Goal: Task Accomplishment & Management: Manage account settings

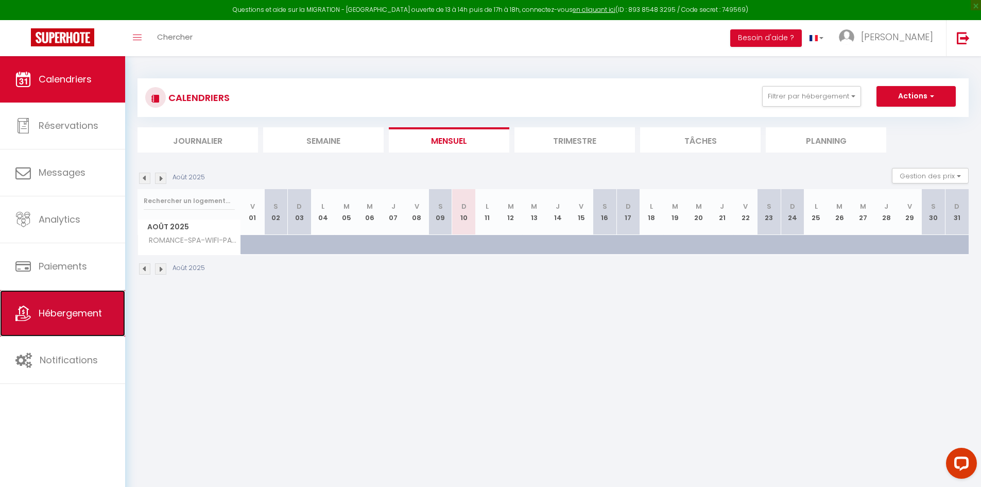
click at [58, 327] on link "Hébergement" at bounding box center [62, 313] width 125 height 46
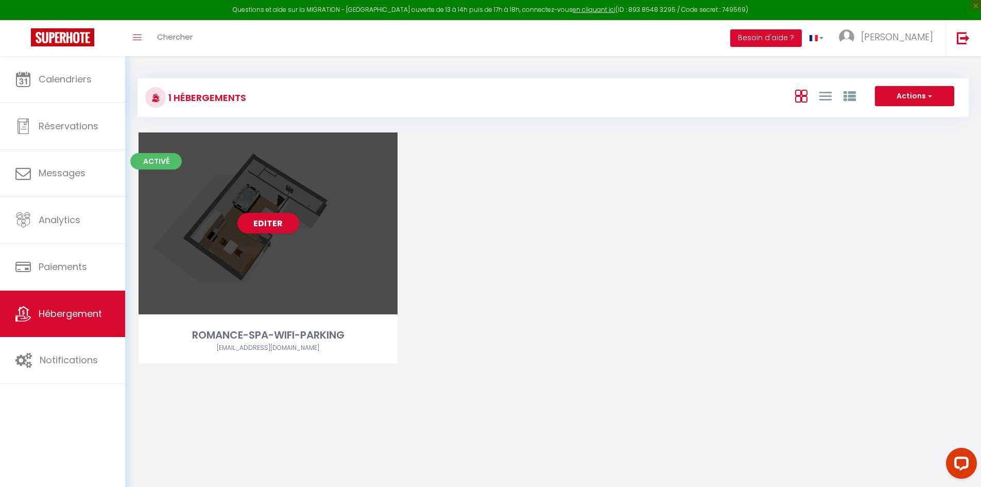
click at [260, 336] on div "ROMANCE-SPA-WIFI-PARKING" at bounding box center [268, 335] width 259 height 16
select select "3"
select select "2"
select select "1"
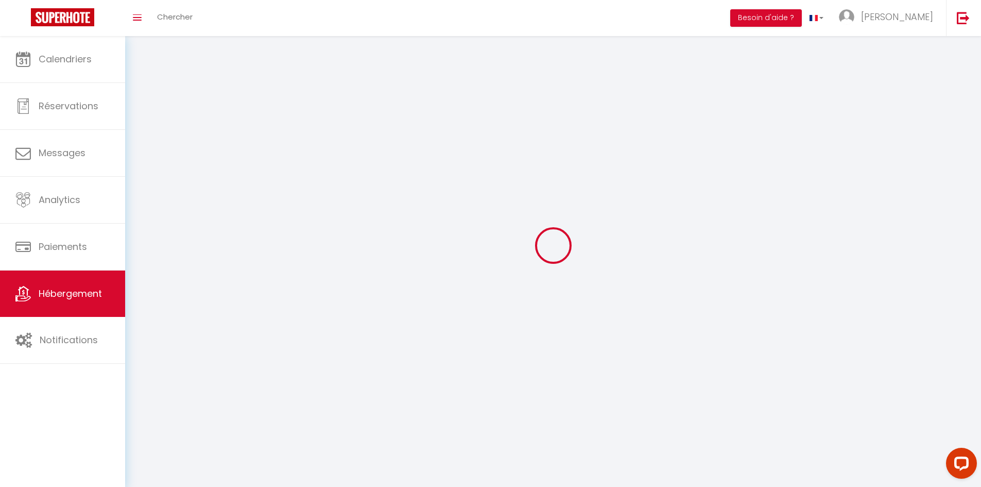
click at [260, 336] on div at bounding box center [553, 245] width 831 height 394
select select
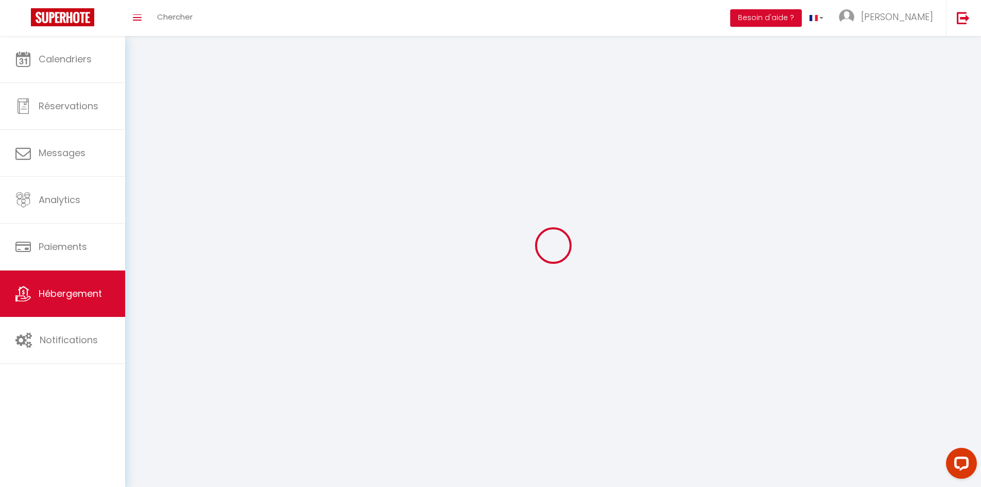
select select
checkbox input "false"
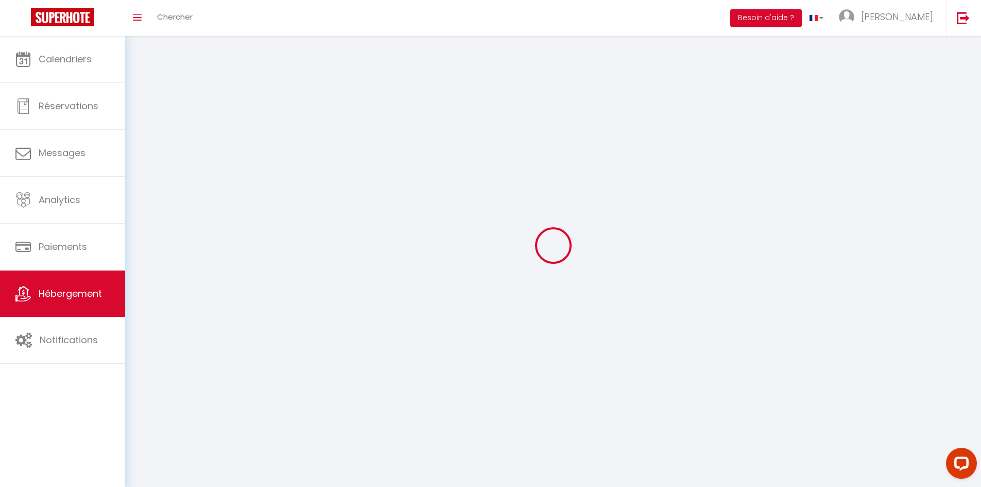
checkbox input "false"
select select
click at [260, 336] on div at bounding box center [553, 245] width 831 height 394
select select "1"
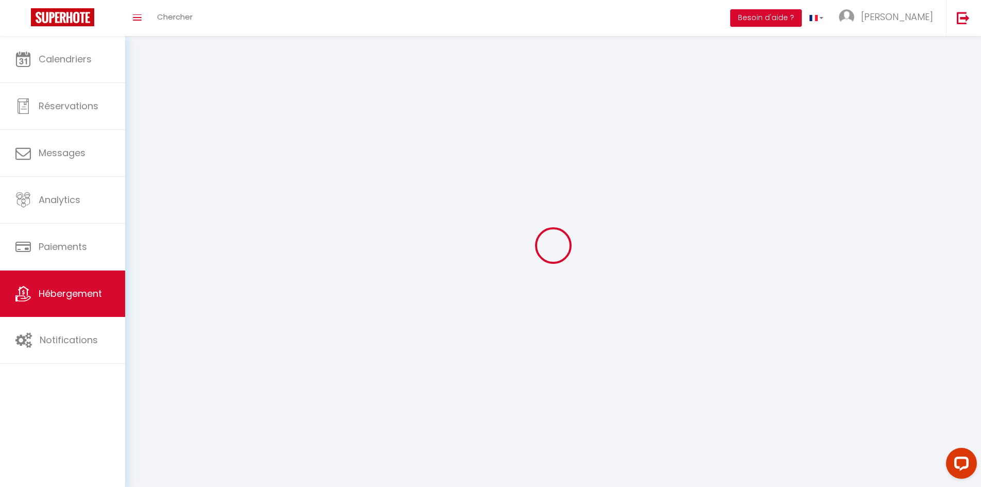
select select "28"
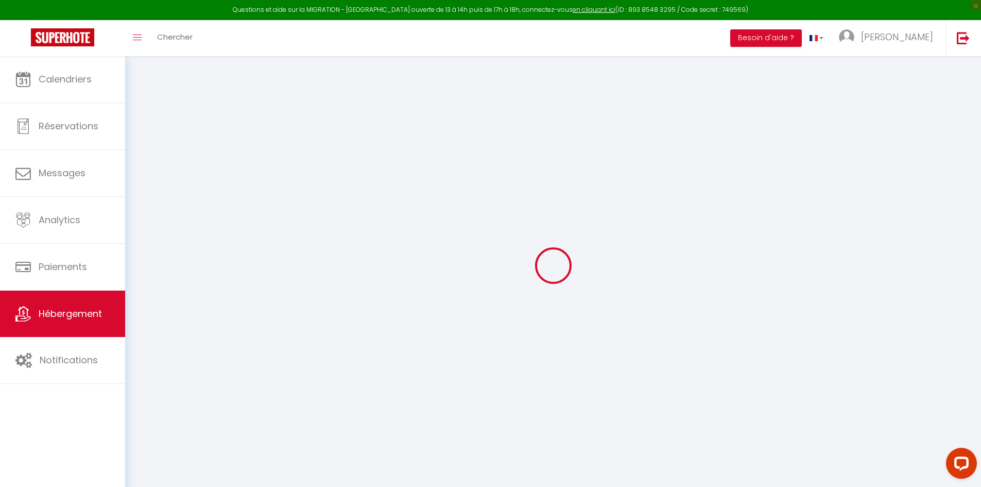
select select
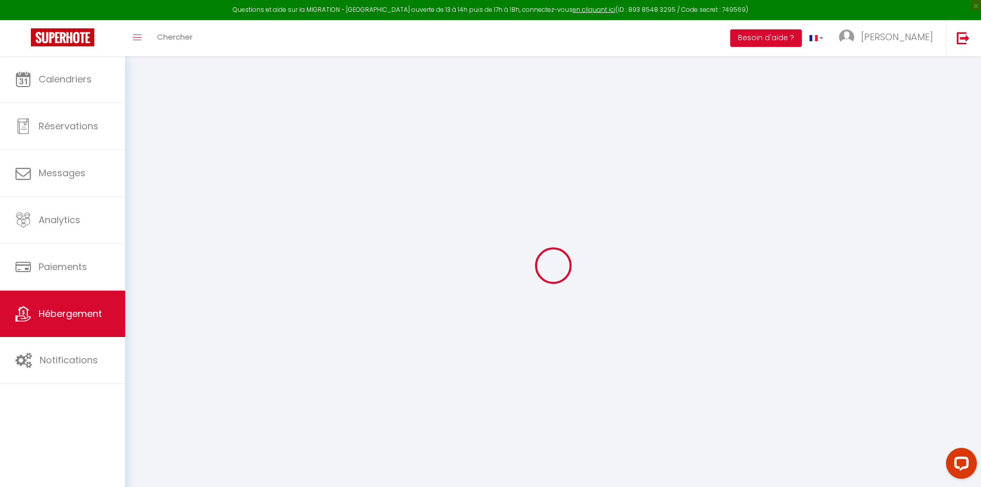
select select
checkbox input "false"
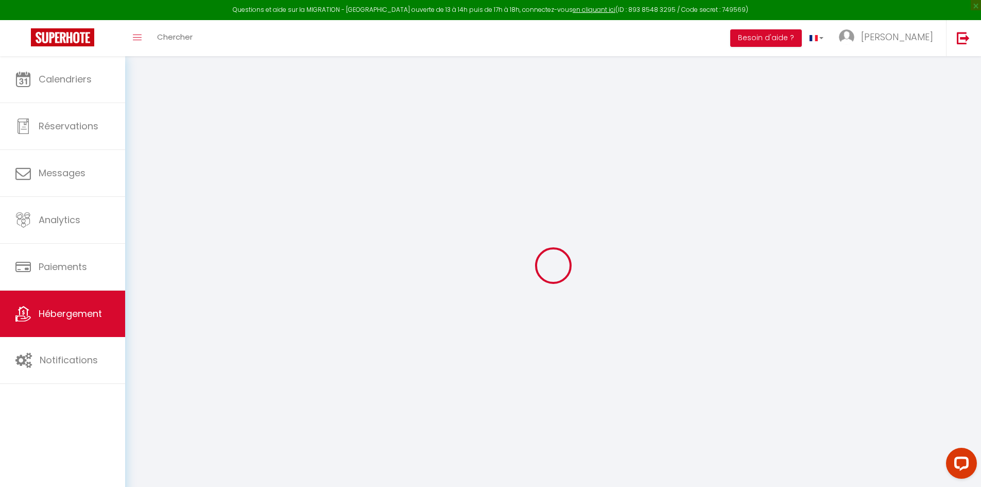
select select
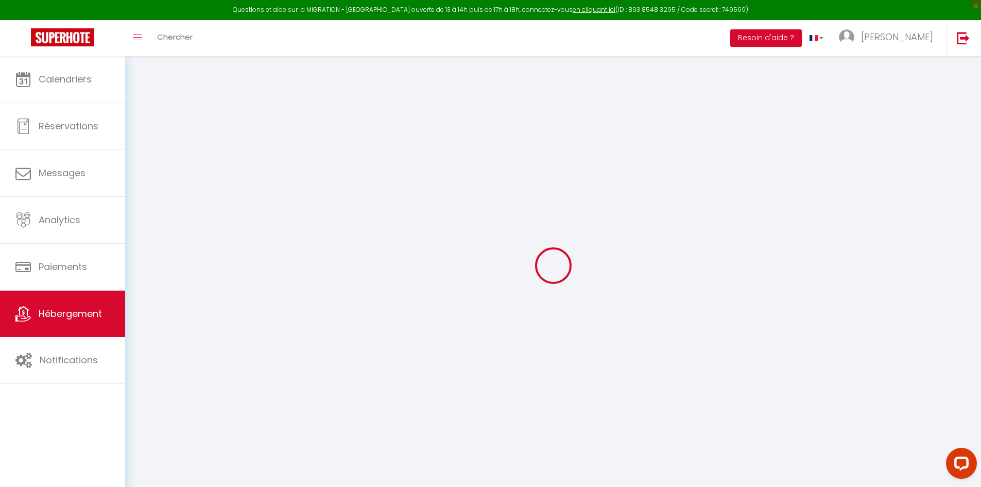
select select
checkbox input "false"
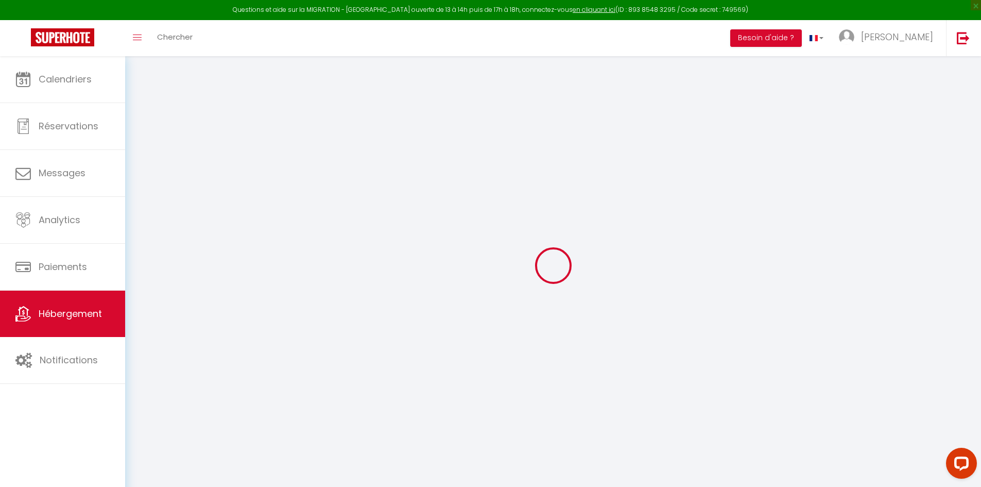
checkbox input "false"
select select
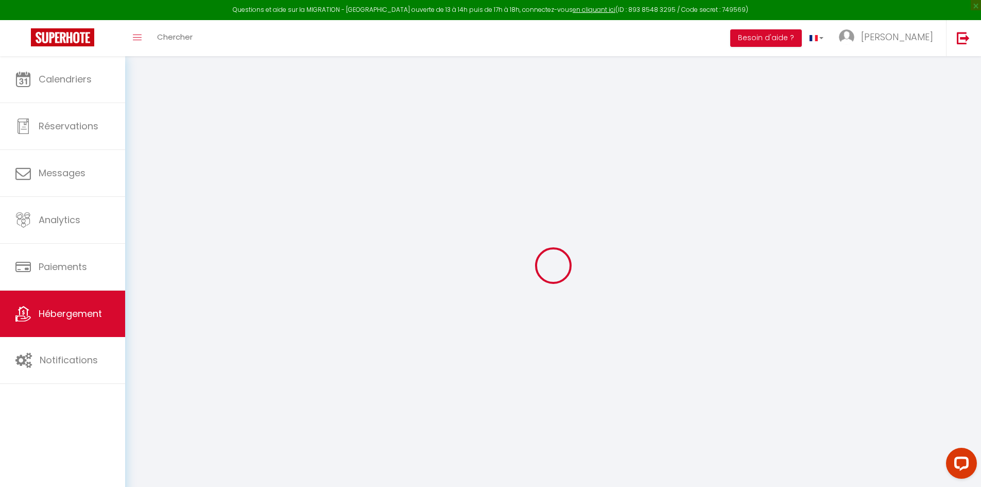
select select
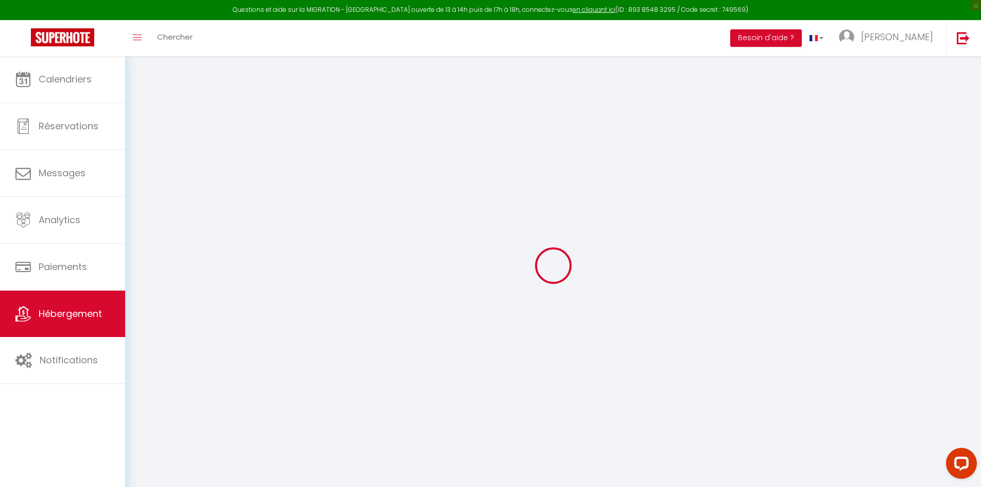
checkbox input "false"
select select
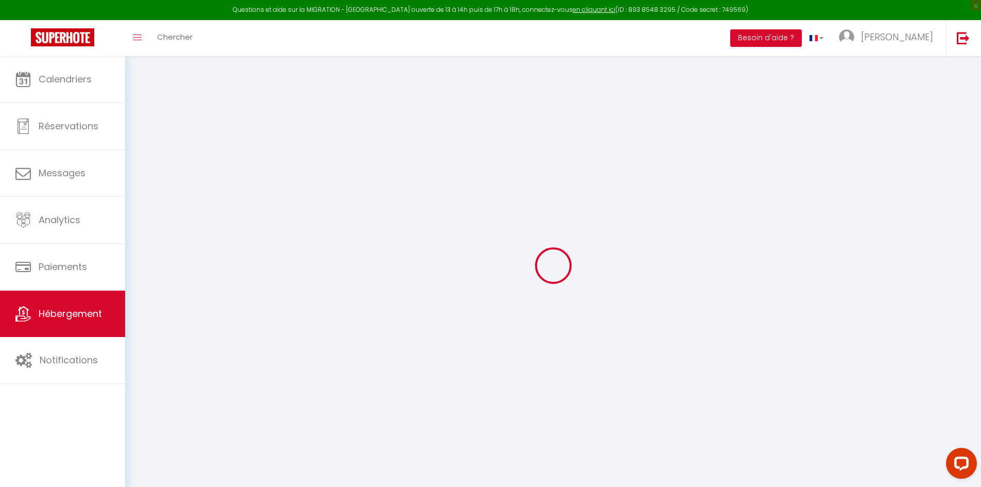
select select
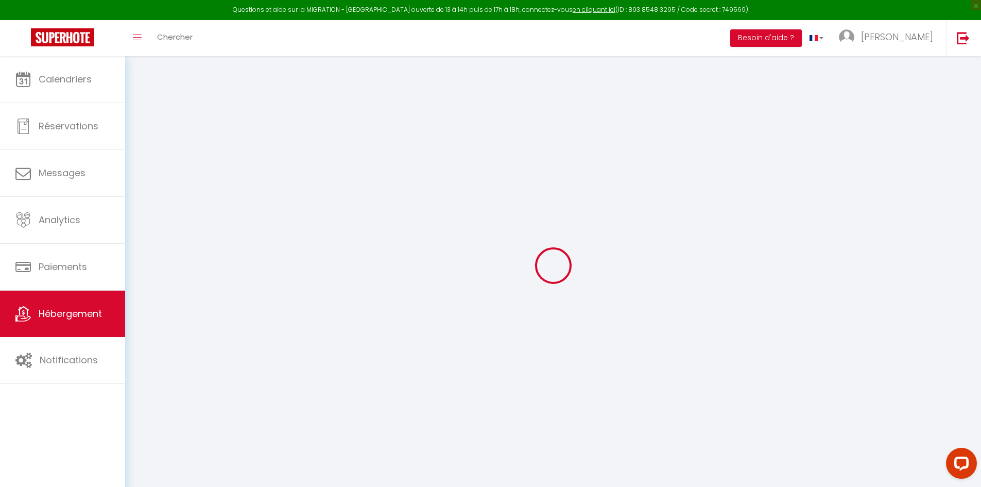
select select
checkbox input "false"
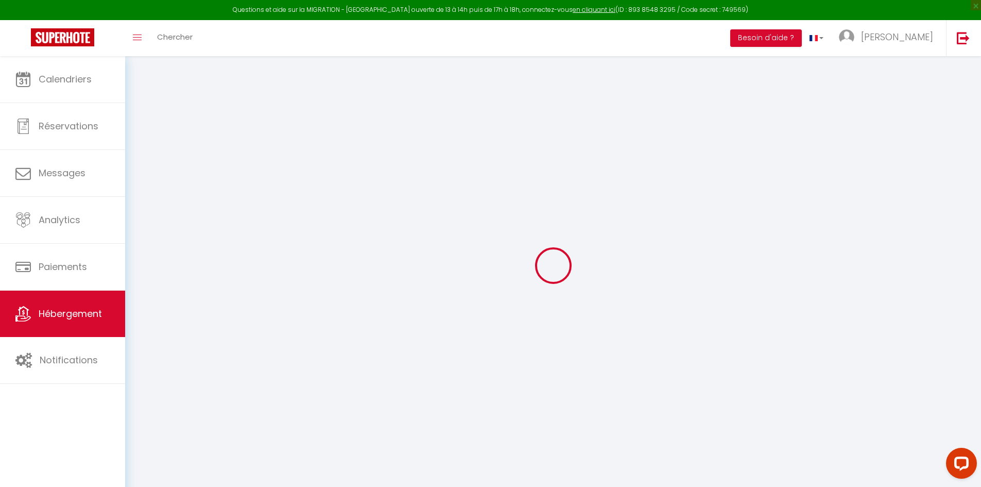
checkbox input "false"
select select
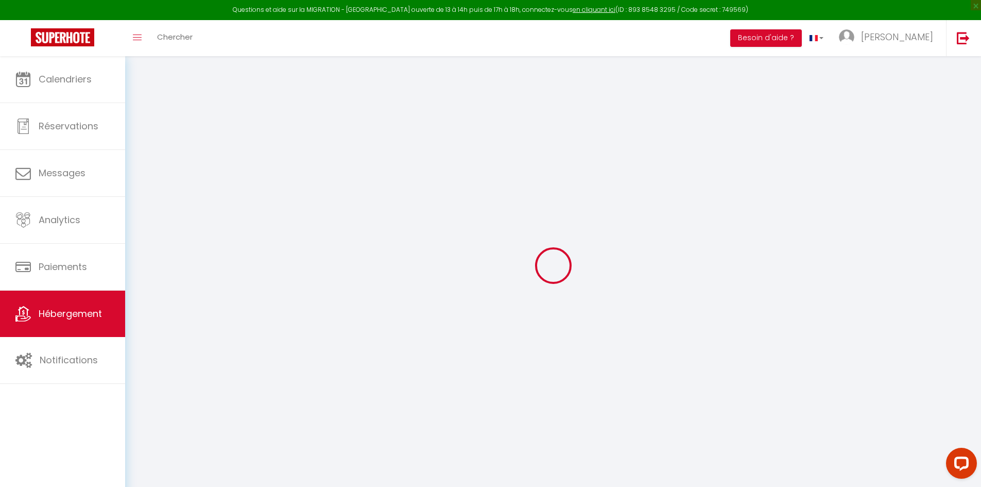
select select
checkbox input "false"
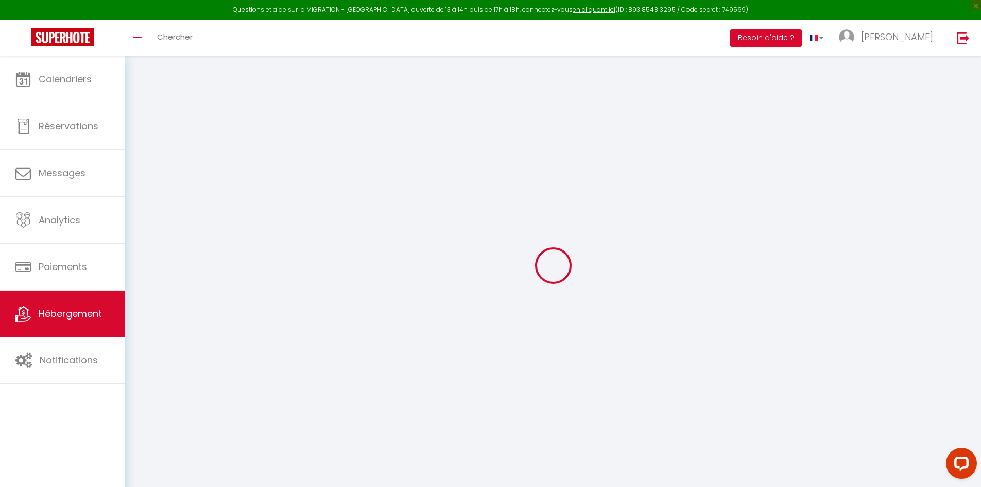
checkbox input "false"
select select
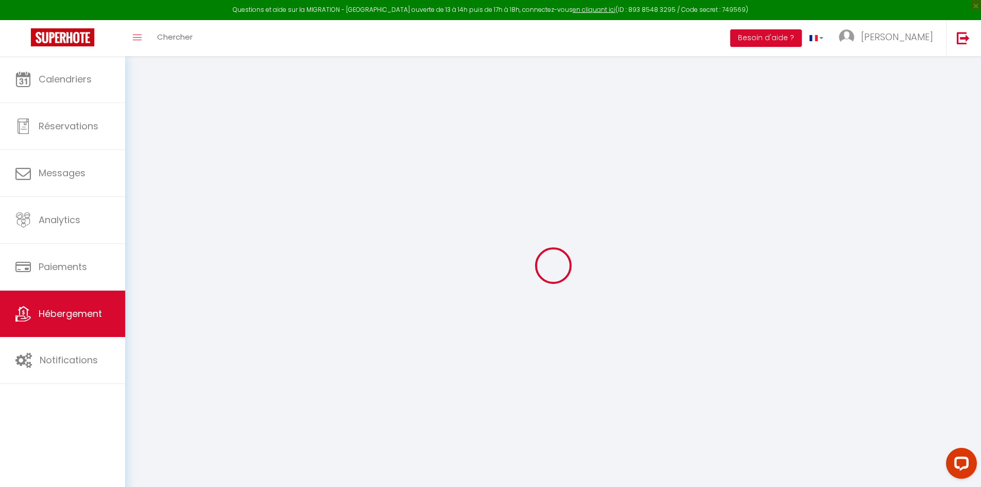
type input "ROMANCE-SPA-WIFI-PARKING"
type input "[PERSON_NAME]"
select select "2"
type input "90"
type input "30"
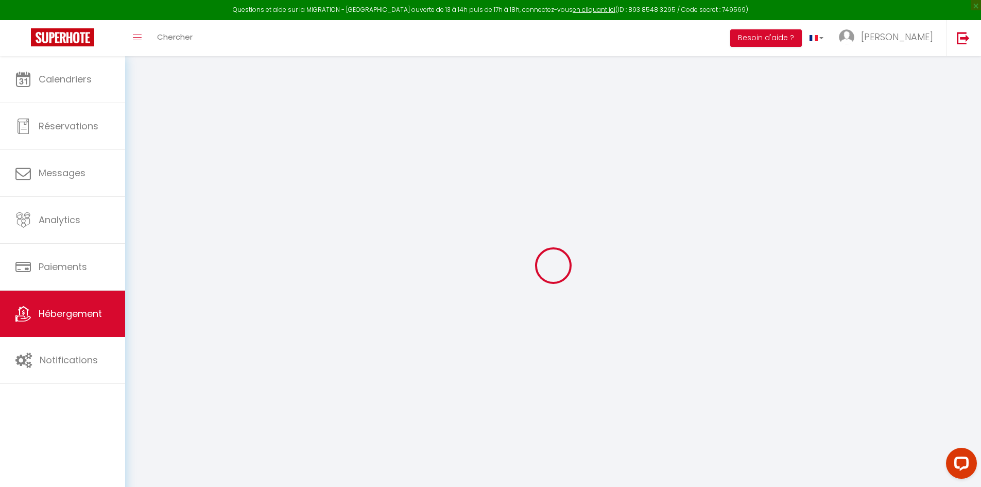
type input "200"
select select
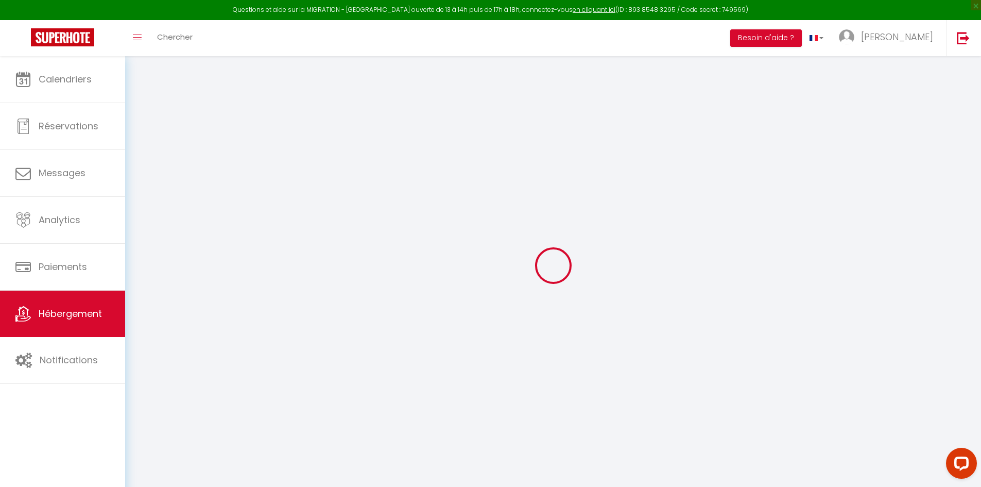
select select
type input "[STREET_ADDRESS][PERSON_NAME]"
type input "03200"
type input "Vichy"
type input "[EMAIL_ADDRESS][DOMAIN_NAME]"
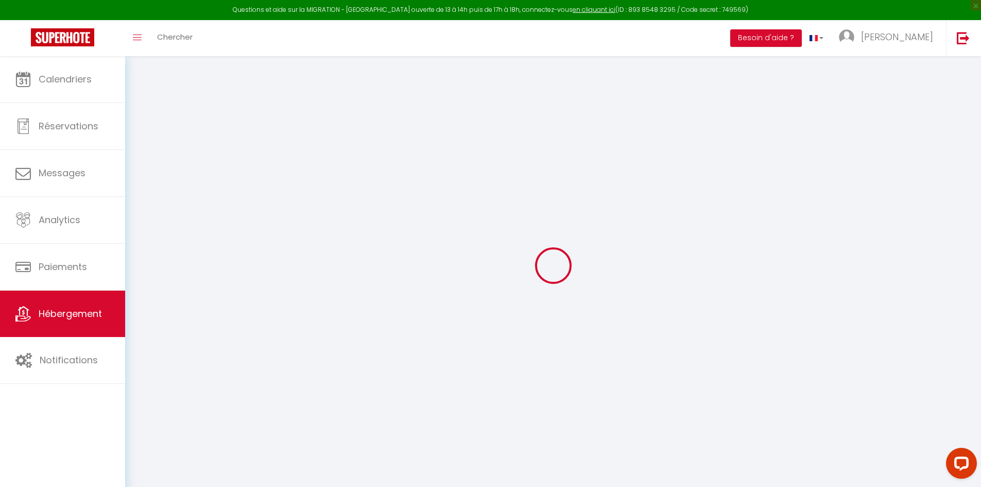
select select
checkbox input "false"
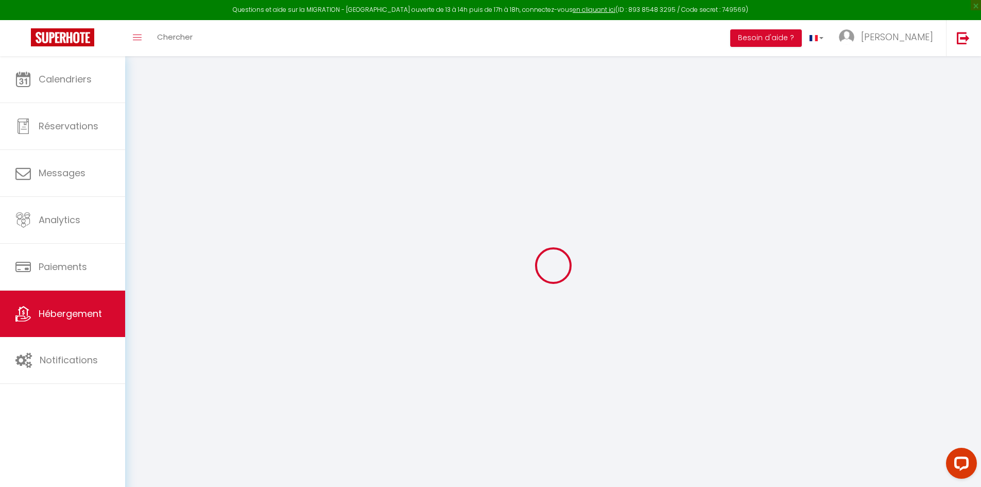
select select
type input "0"
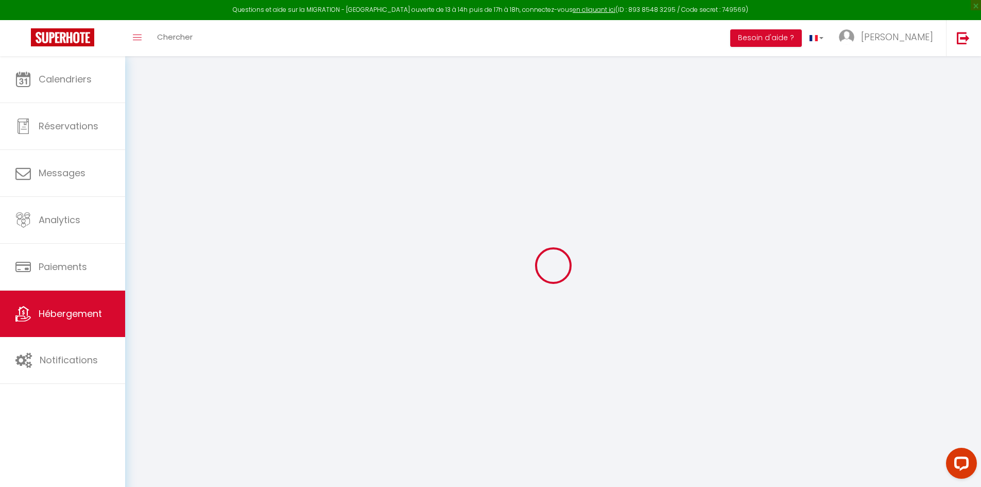
type input "0"
select select
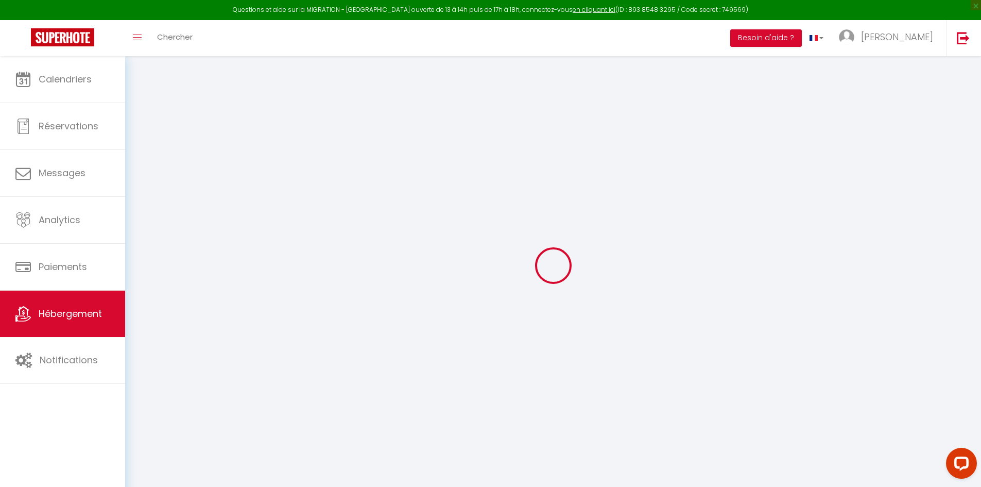
select select
checkbox input "false"
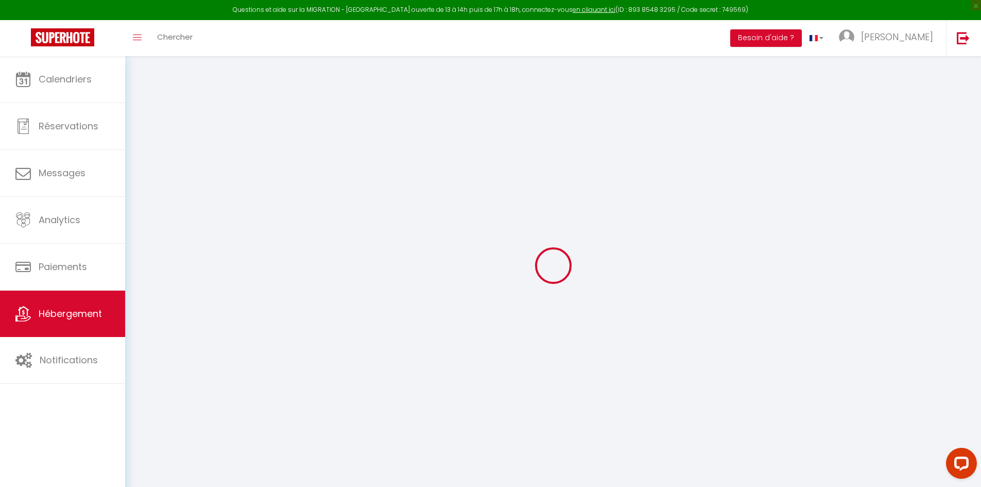
checkbox input "false"
select select
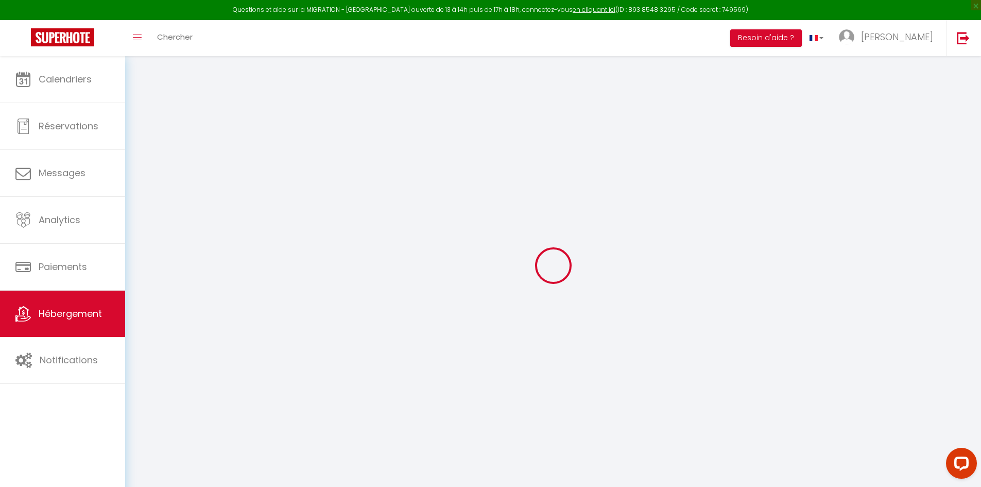
select select
checkbox input "false"
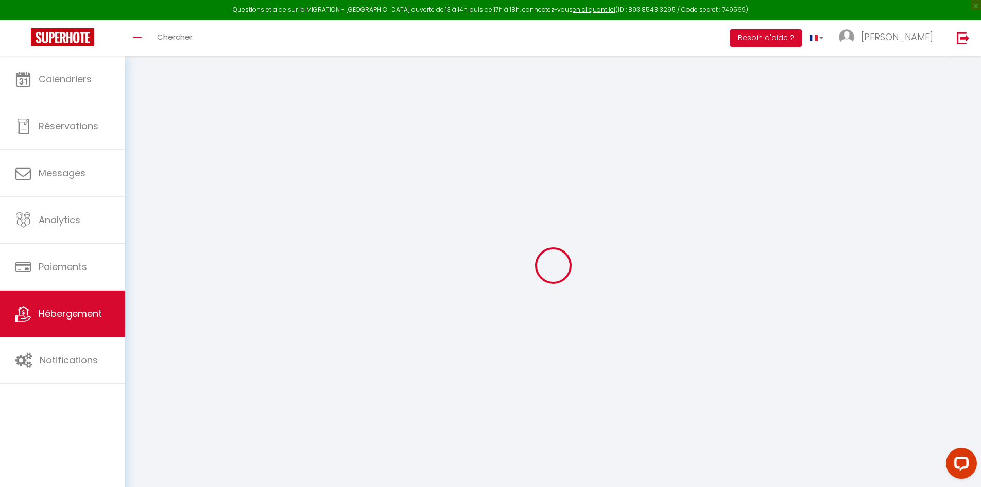
checkbox input "false"
select select
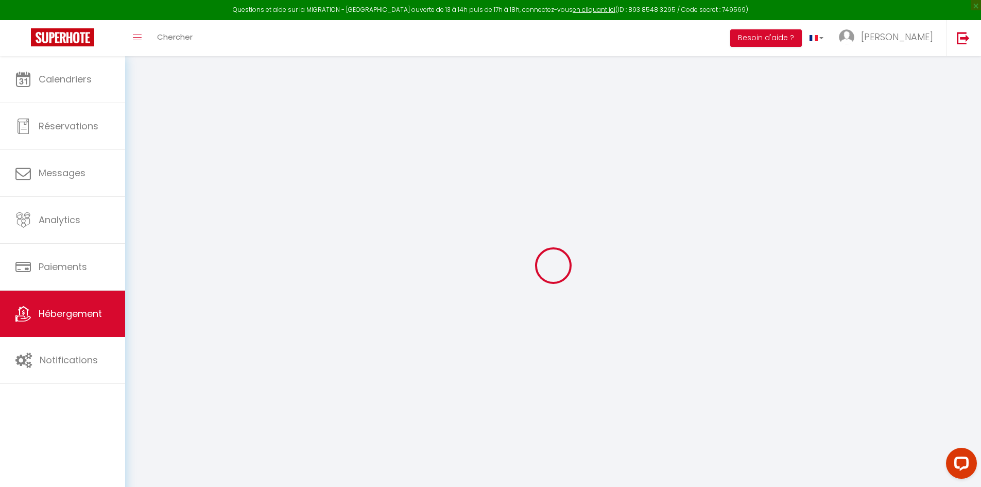
select select
checkbox input "false"
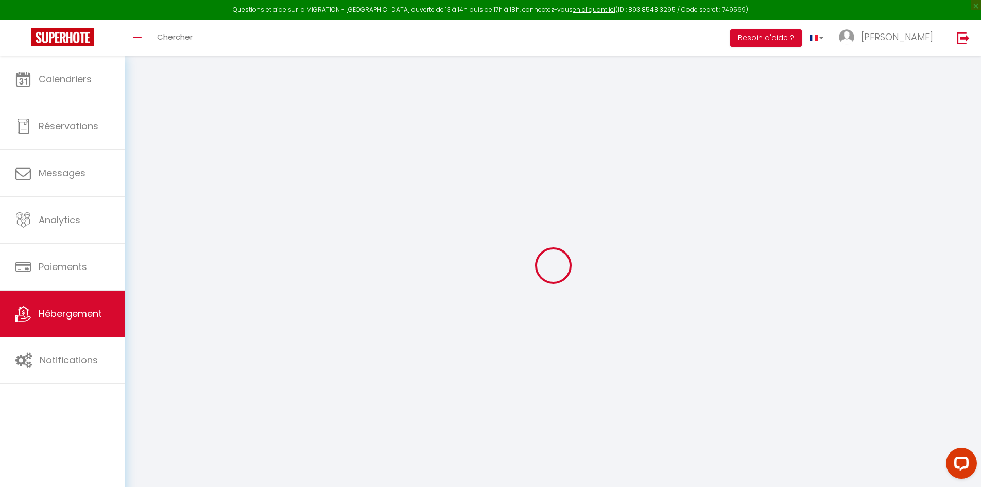
checkbox input "false"
select select
checkbox input "false"
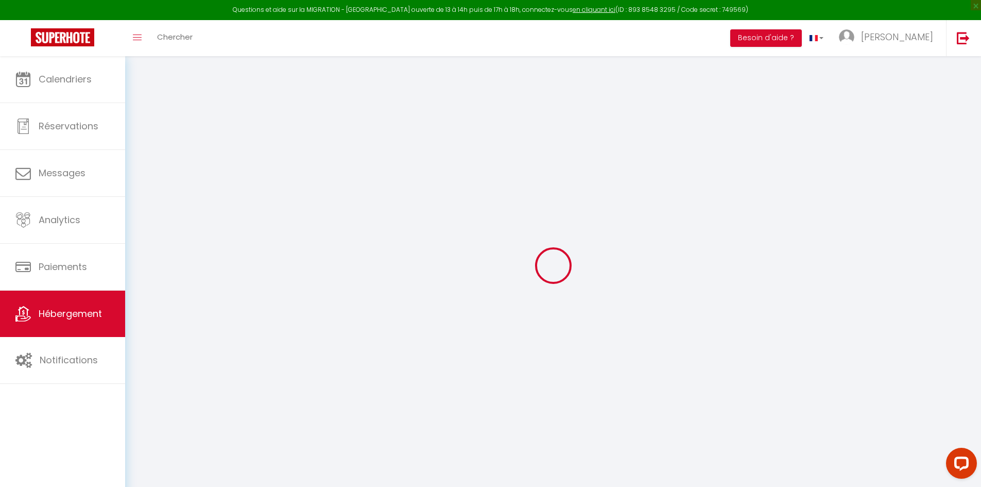
checkbox input "false"
select select
checkbox input "false"
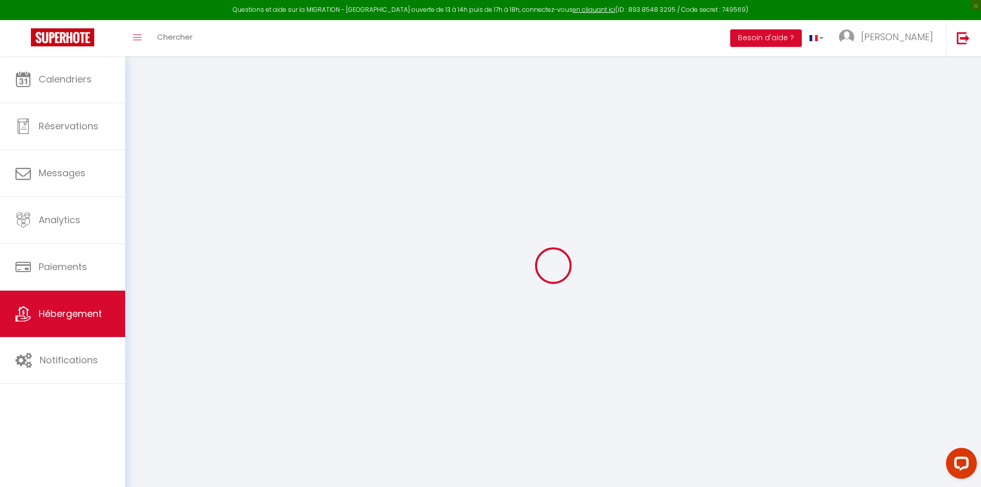
checkbox input "false"
select select "15:00"
select select "23:45"
select select "11:00"
select select "30"
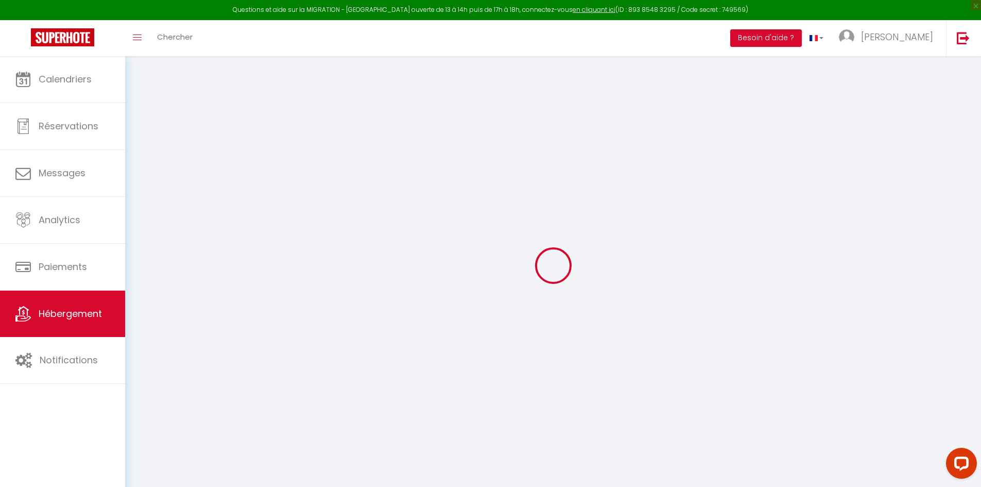
select select "120"
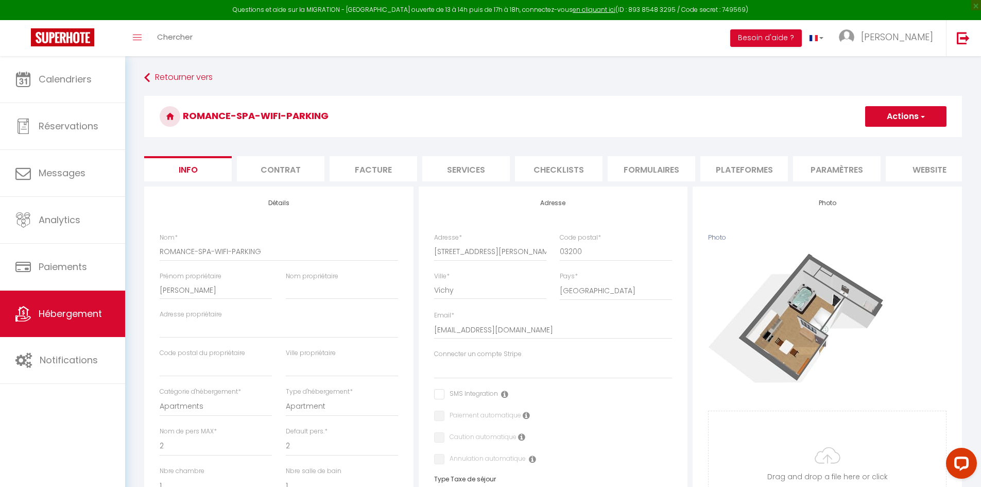
click at [302, 99] on h3 "ROMANCE-SPA-WIFI-PARKING" at bounding box center [553, 116] width 818 height 41
copy form "ROMANCE-SPA-WIFI-PARKING Actions Dupliquer Supprimer Importer les réservations"
click at [925, 157] on li "website" at bounding box center [930, 168] width 88 height 25
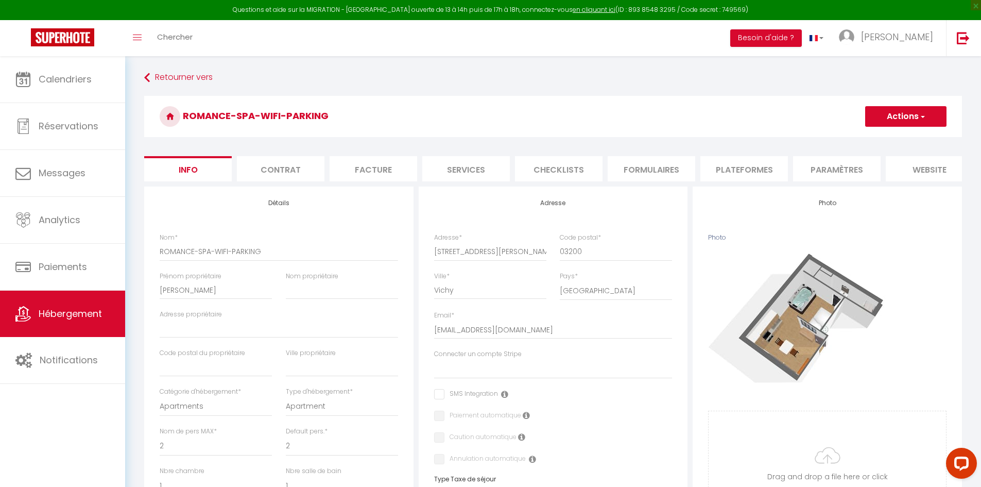
select select
checkbox input "false"
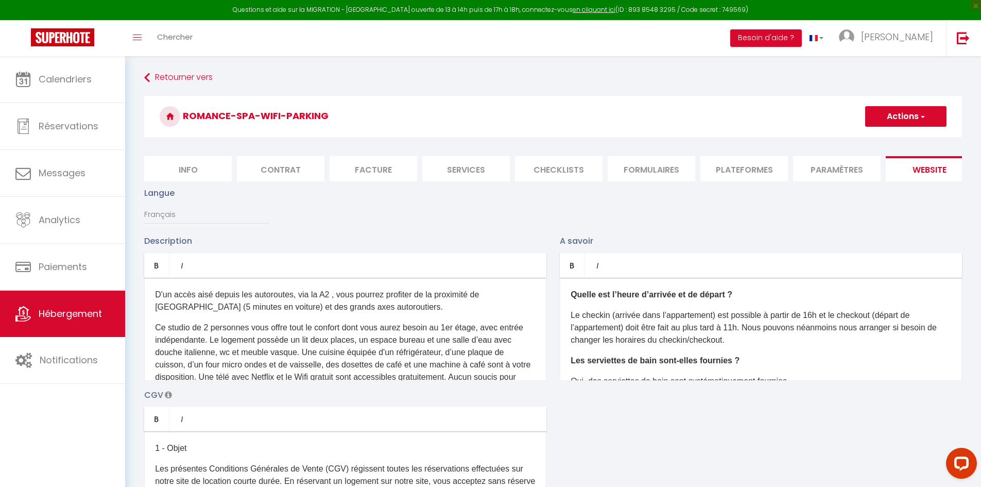
click at [198, 162] on li "Info" at bounding box center [188, 168] width 88 height 25
select select
checkbox input "false"
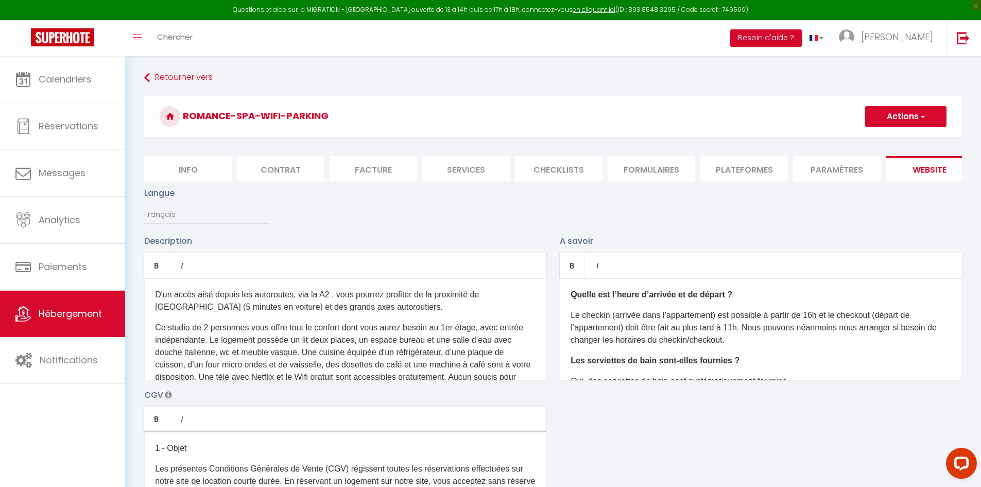
checkbox input "false"
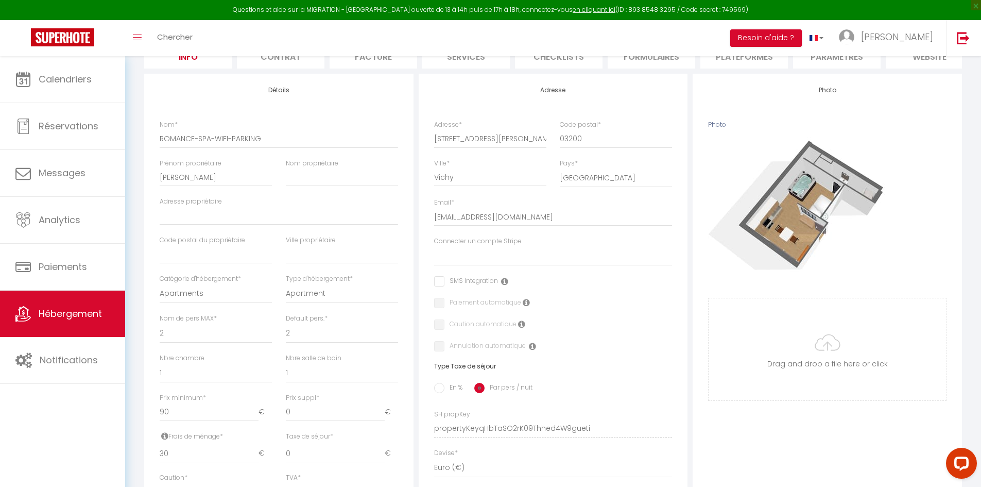
scroll to position [16, 0]
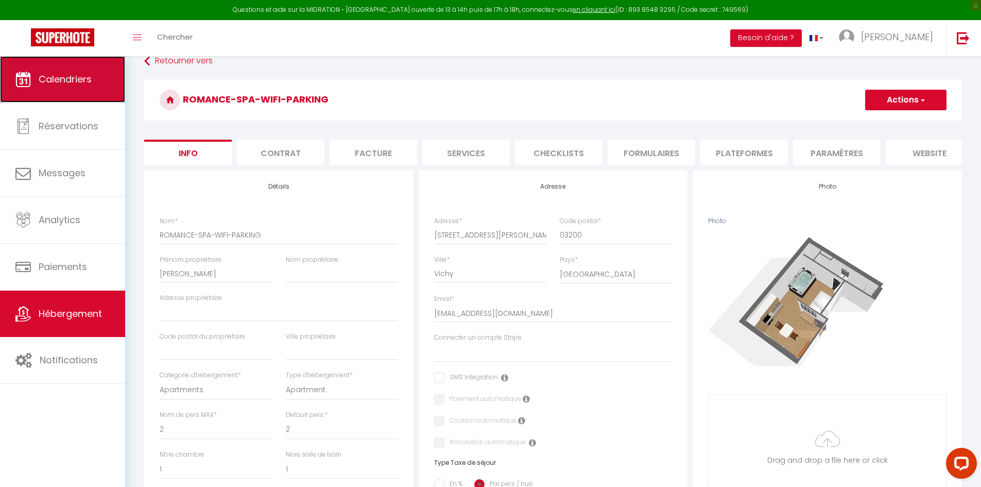
click at [88, 92] on link "Calendriers" at bounding box center [62, 79] width 125 height 46
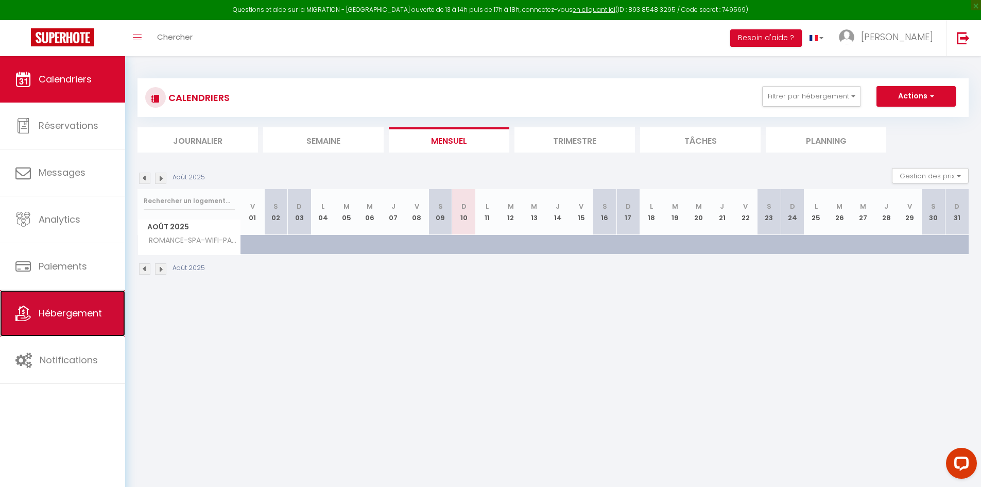
click at [59, 310] on span "Hébergement" at bounding box center [70, 312] width 63 height 13
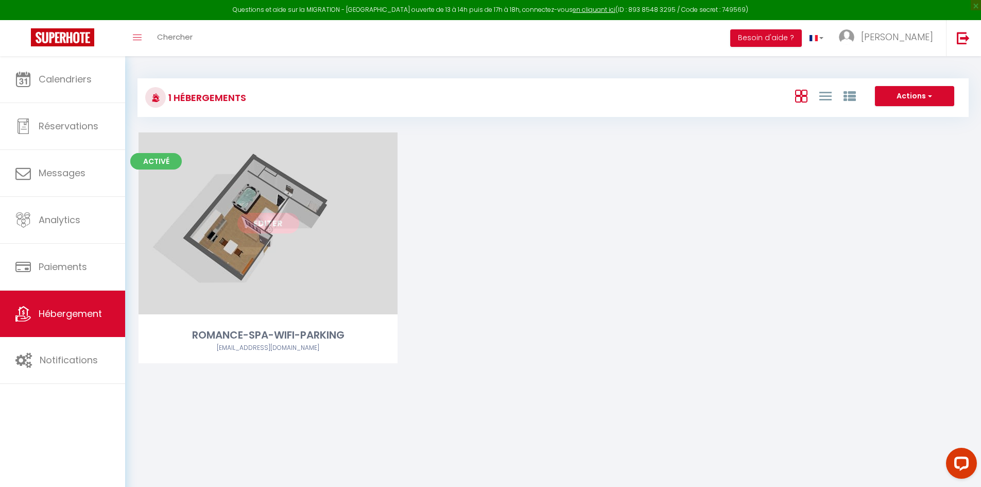
click at [270, 228] on link "Editer" at bounding box center [268, 223] width 62 height 21
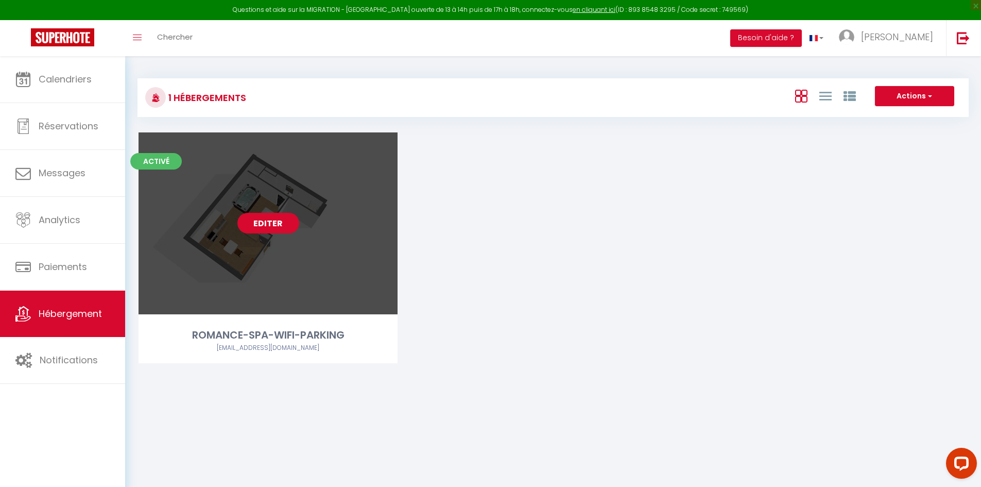
click at [270, 228] on link "Editer" at bounding box center [268, 223] width 62 height 21
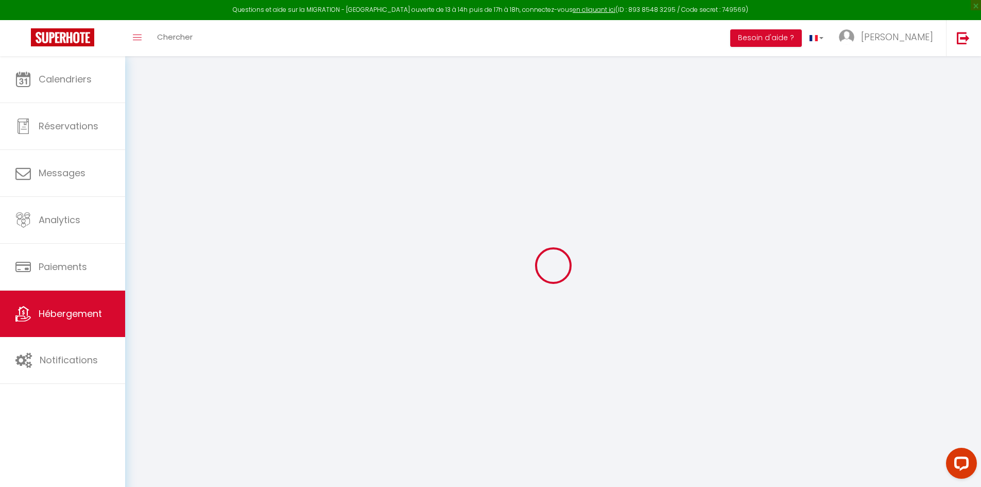
select select
checkbox input "false"
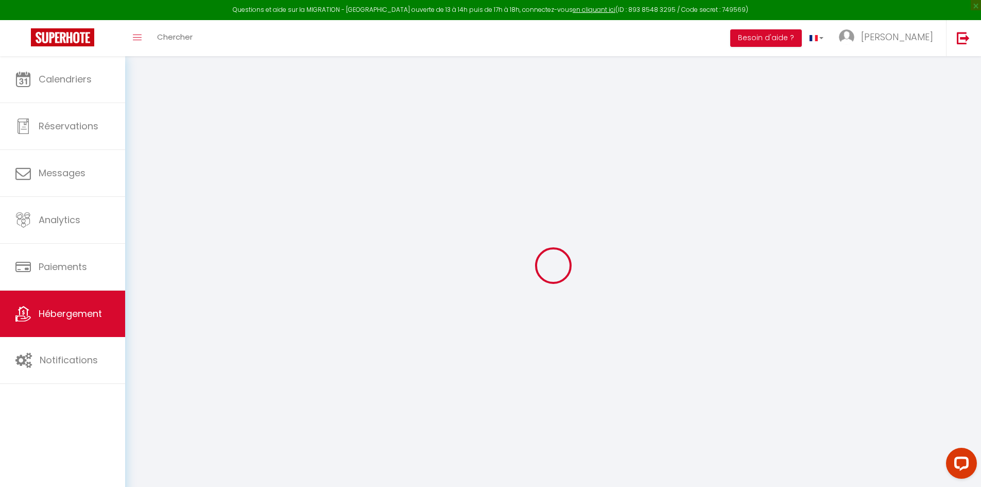
select select "8837-1376146479662968217"
select select "15:00"
select select "23:45"
select select "11:00"
select select "30"
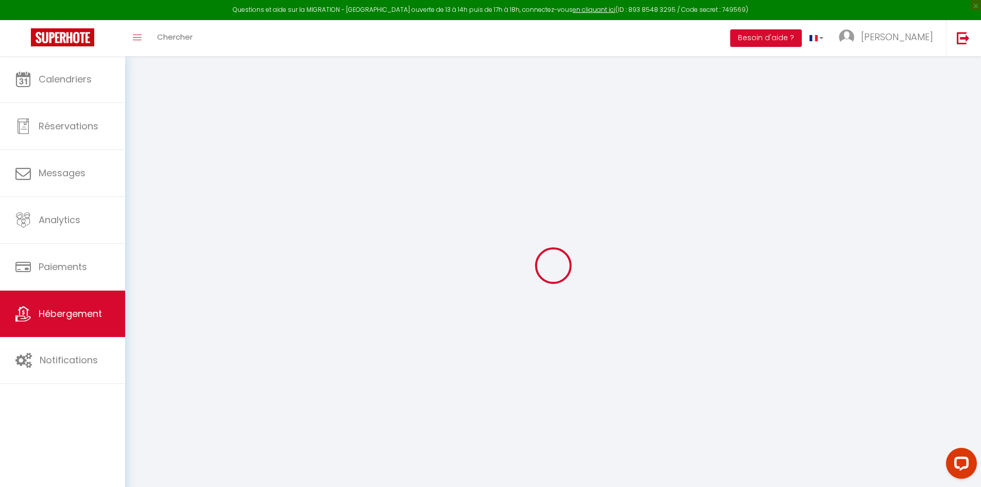
select select "120"
select select "EUR"
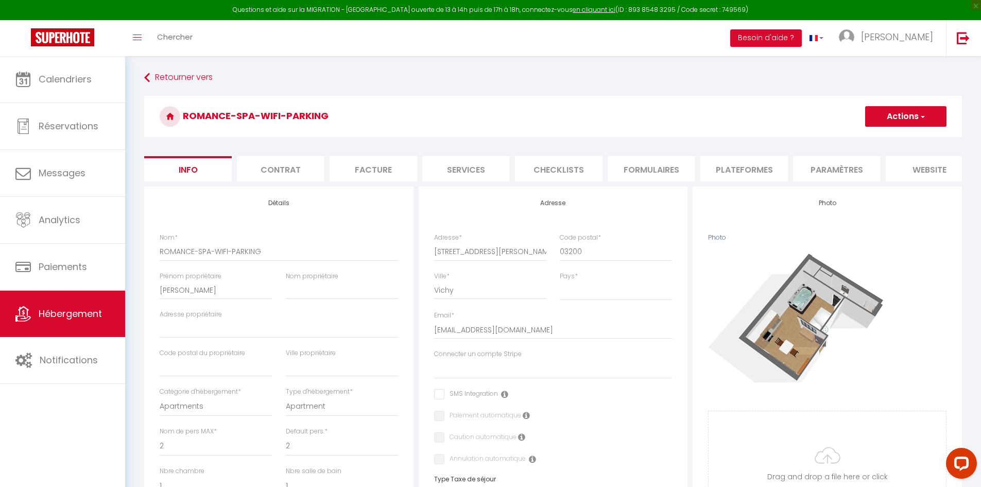
drag, startPoint x: 628, startPoint y: 156, endPoint x: 604, endPoint y: 161, distance: 24.7
click at [623, 157] on form "ROMANCE-SPA-WIFI-PARKING Actions Enregistrer Dupliquer Supprimer Importer les r…" at bounding box center [553, 488] width 818 height 785
click at [589, 163] on li "Checklists" at bounding box center [559, 168] width 88 height 25
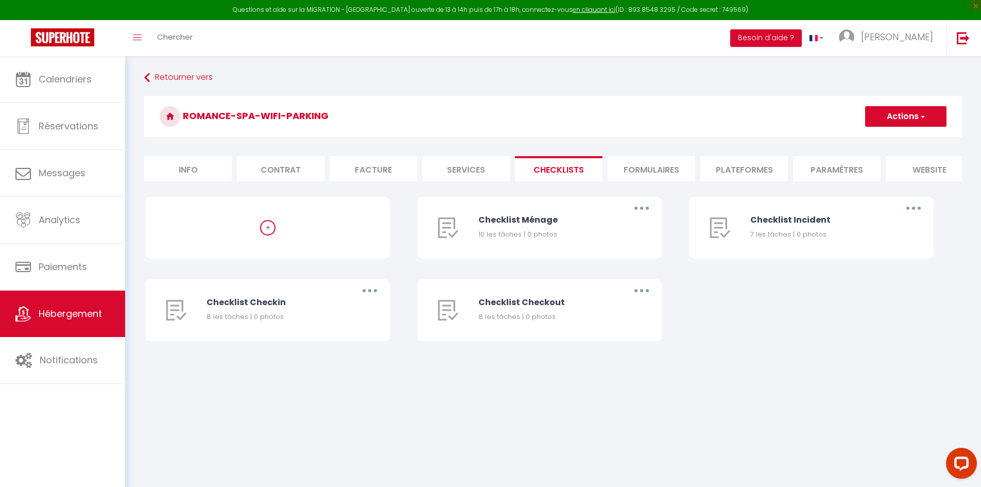
click at [379, 153] on form "ROMANCE-SPA-WIFI-PARKING Actions Créer une nouvelle liste de checklist Info Con…" at bounding box center [553, 229] width 818 height 266
click at [457, 163] on li "Services" at bounding box center [466, 168] width 88 height 25
select select
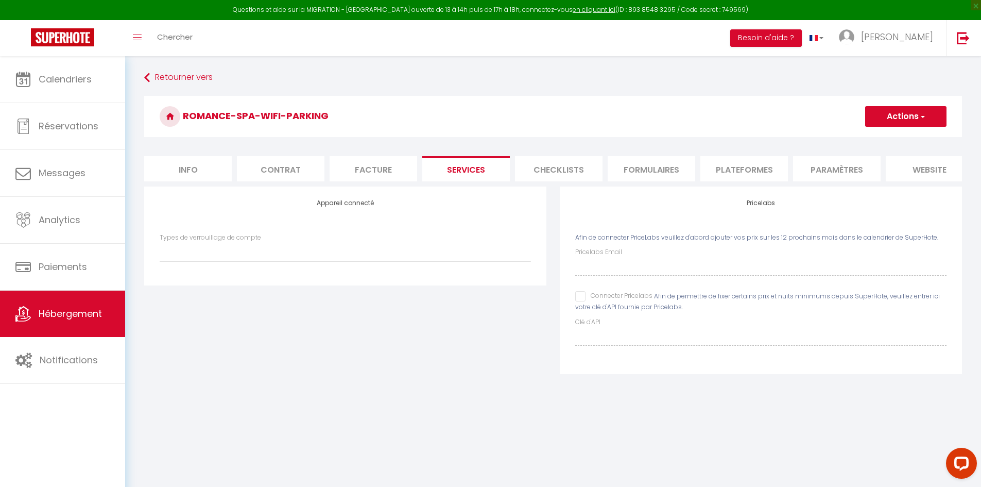
click at [282, 176] on li "Contrat" at bounding box center [281, 168] width 88 height 25
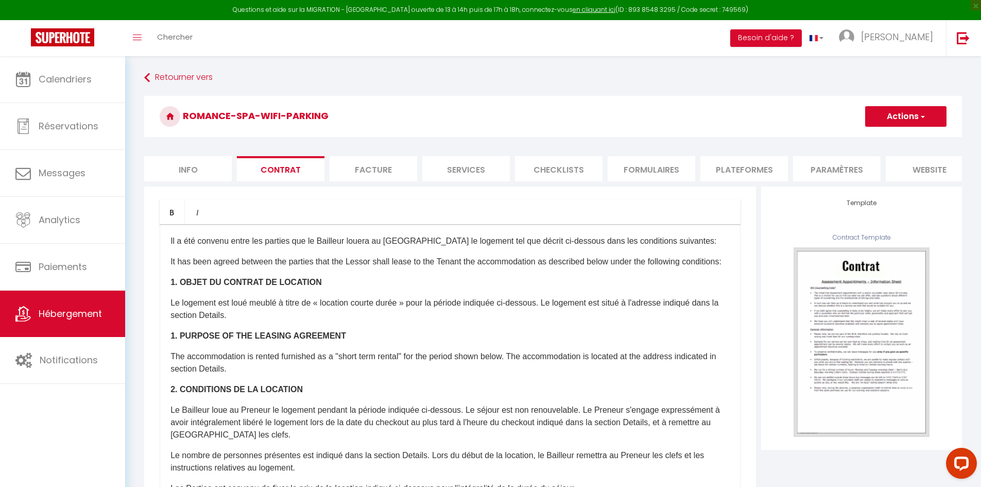
click at [783, 173] on li "Plateformes" at bounding box center [744, 168] width 88 height 25
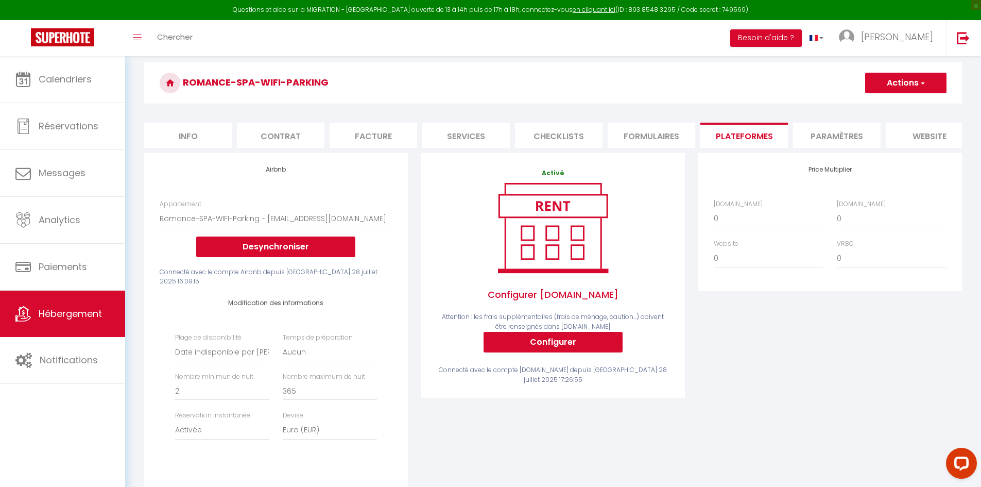
scroll to position [52, 0]
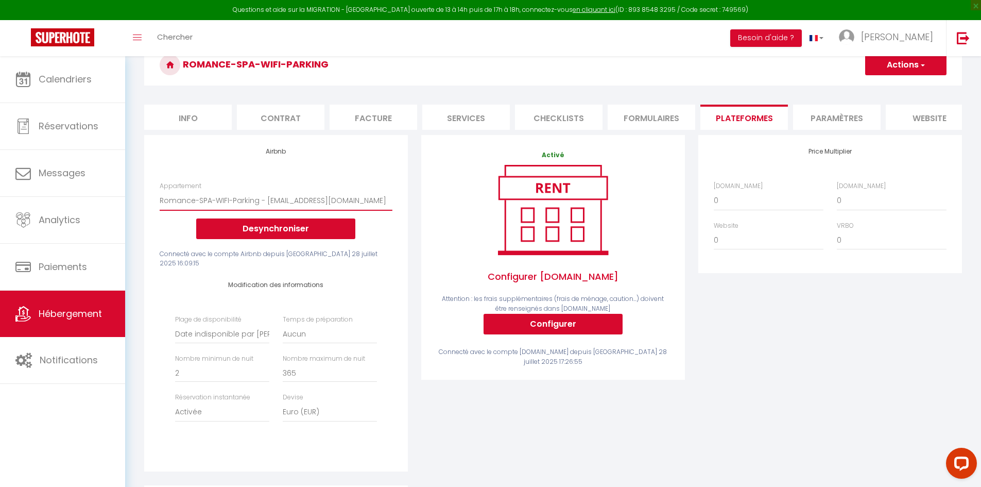
click at [331, 207] on select "Romance-SPA-WIFI-Parking - [EMAIL_ADDRESS][DOMAIN_NAME]" at bounding box center [276, 201] width 233 height 20
click at [352, 206] on select "Romance-SPA-WIFI-Parking - [EMAIL_ADDRESS][DOMAIN_NAME]" at bounding box center [276, 201] width 233 height 20
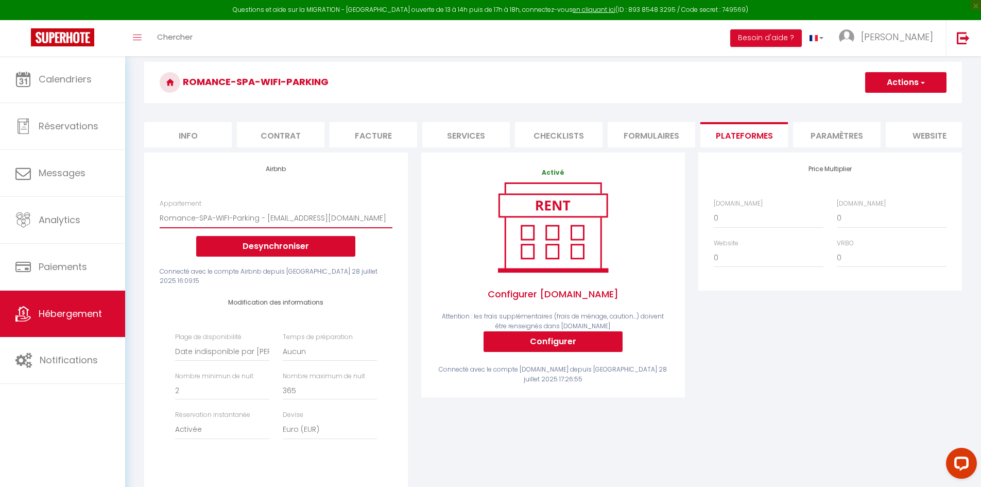
scroll to position [0, 0]
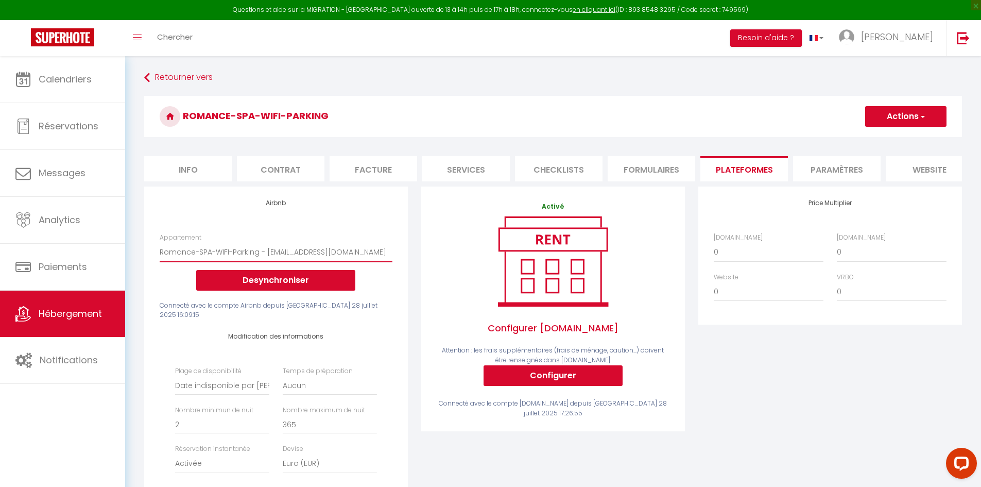
click at [320, 257] on select "Romance-SPA-WIFI-Parking - [EMAIL_ADDRESS][DOMAIN_NAME]" at bounding box center [276, 252] width 233 height 20
click at [319, 257] on select "Romance-SPA-WIFI-Parking - [EMAIL_ADDRESS][DOMAIN_NAME]" at bounding box center [276, 252] width 233 height 20
click at [231, 123] on h3 "ROMANCE-SPA-WIFI-PARKING" at bounding box center [553, 116] width 818 height 41
click at [230, 123] on h3 "ROMANCE-SPA-WIFI-PARKING" at bounding box center [553, 116] width 818 height 41
drag, startPoint x: 230, startPoint y: 123, endPoint x: 227, endPoint y: 131, distance: 8.5
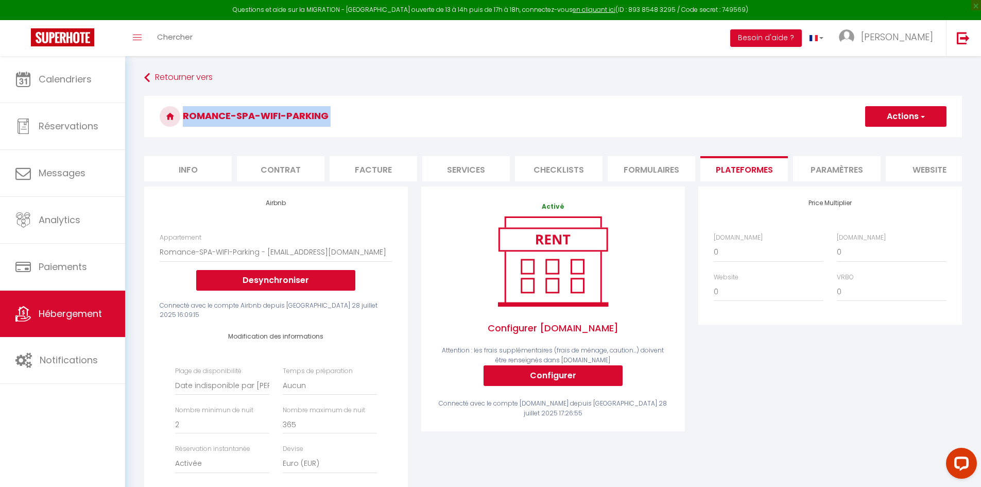
click at [228, 129] on h3 "ROMANCE-SPA-WIFI-PARKING" at bounding box center [553, 116] width 818 height 41
click at [198, 177] on li "Info" at bounding box center [188, 168] width 88 height 25
select select
checkbox input "false"
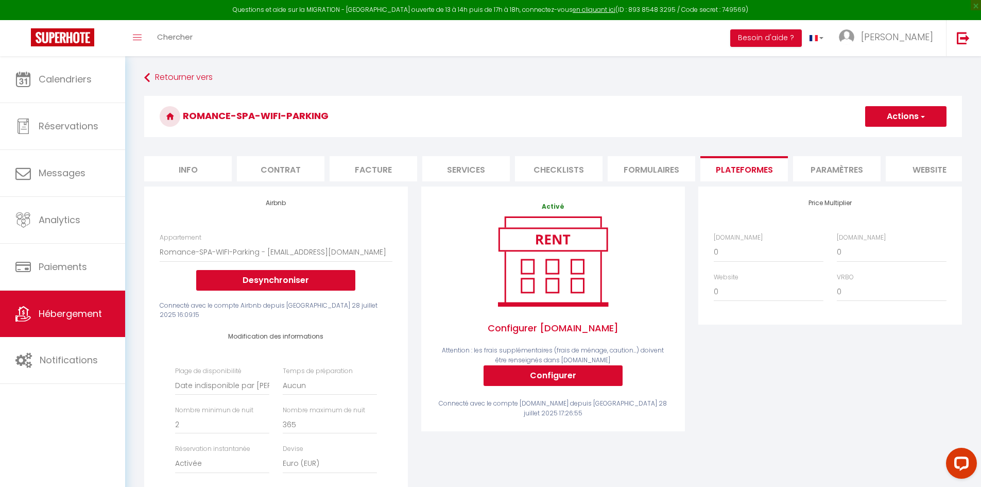
checkbox input "false"
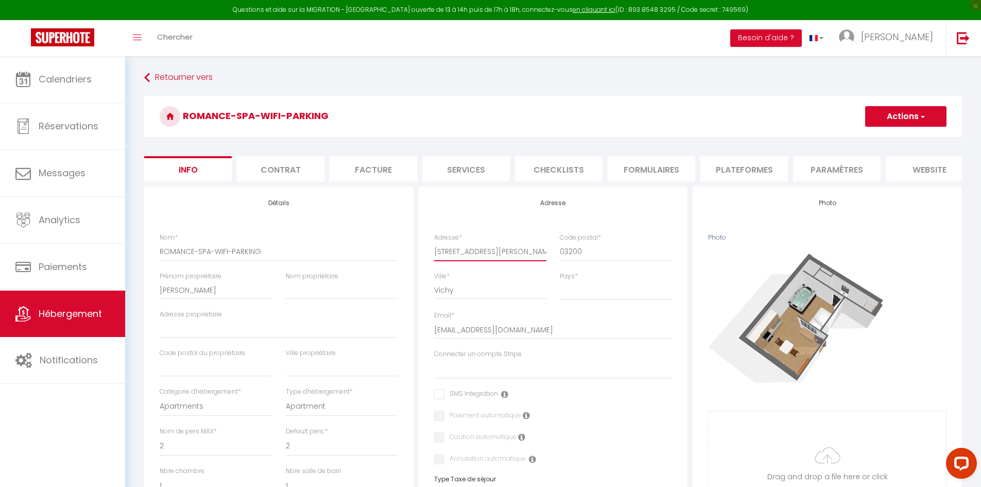
click at [483, 261] on input "[STREET_ADDRESS][PERSON_NAME]" at bounding box center [490, 251] width 112 height 19
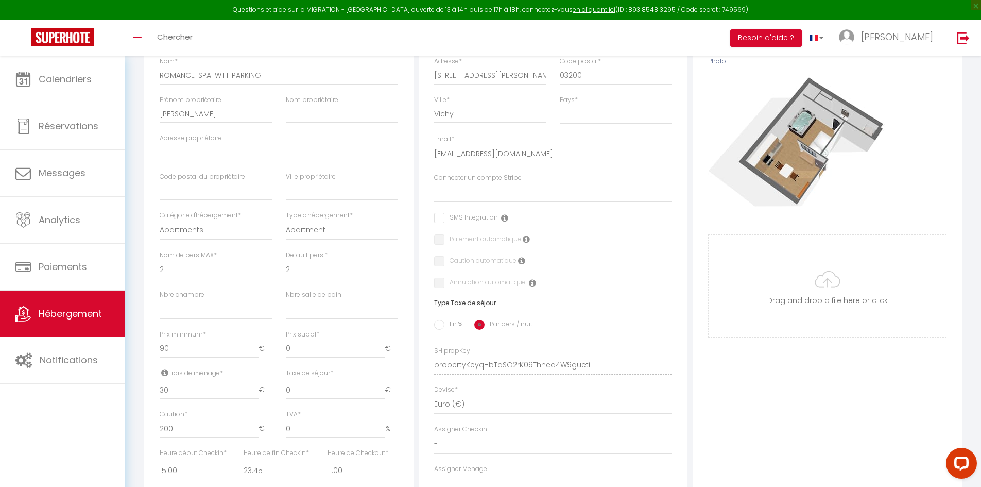
scroll to position [119, 0]
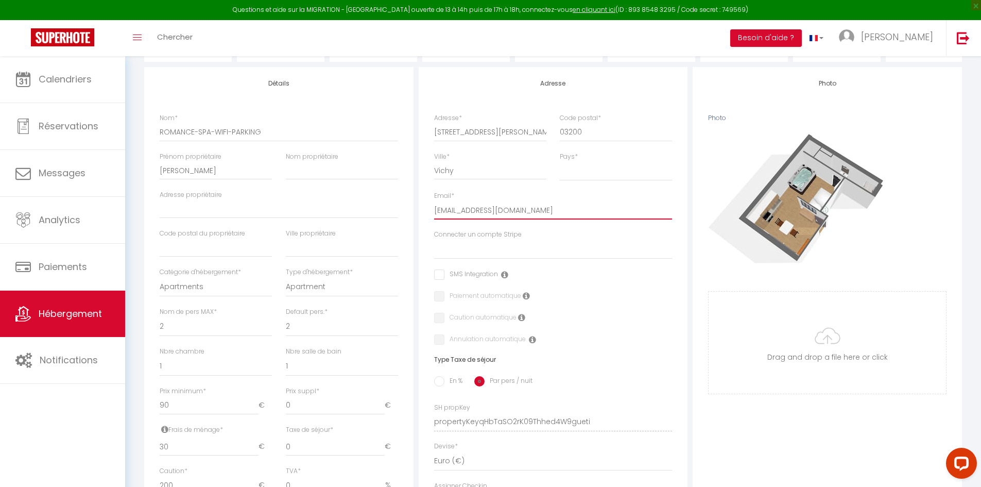
click at [511, 218] on input "[EMAIL_ADDRESS][DOMAIN_NAME]" at bounding box center [553, 210] width 238 height 19
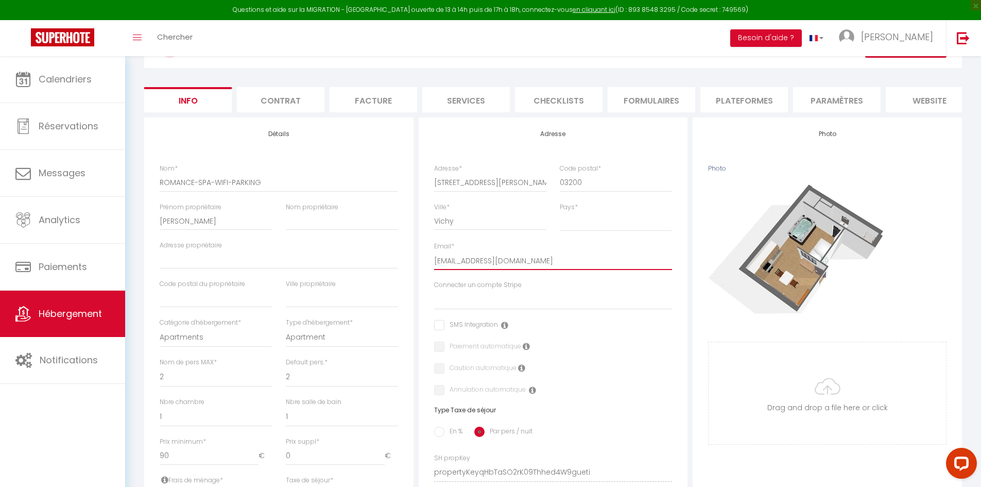
scroll to position [0, 0]
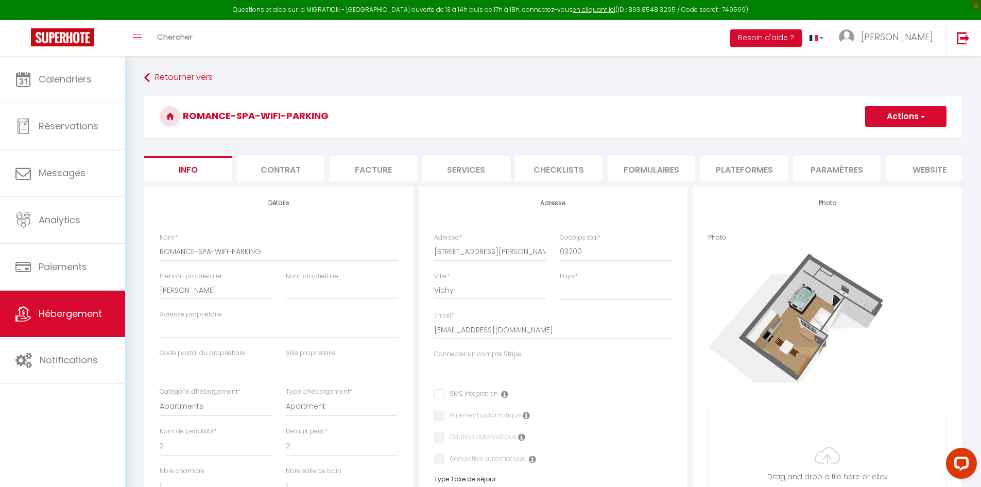
click at [298, 168] on li "Contrat" at bounding box center [281, 168] width 88 height 25
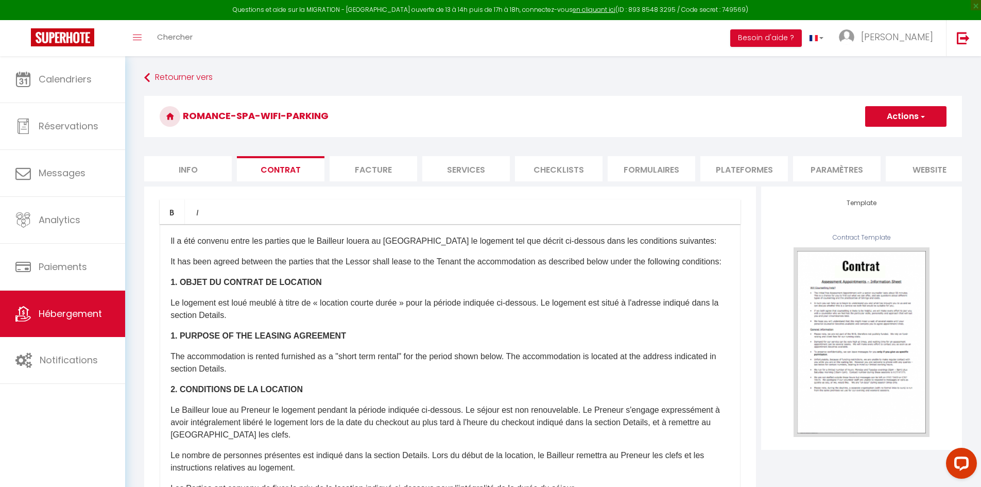
click at [452, 164] on li "Services" at bounding box center [466, 168] width 88 height 25
select select
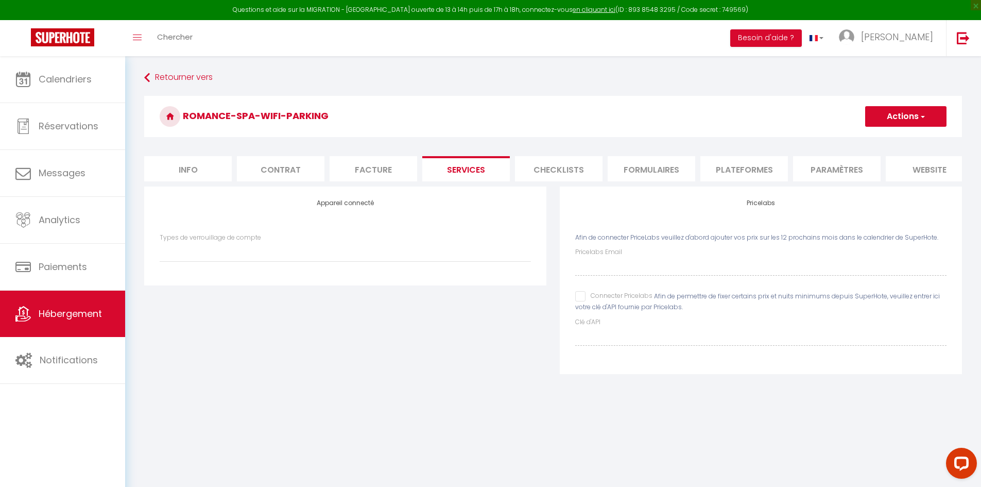
click at [374, 166] on li "Facture" at bounding box center [374, 168] width 88 height 25
select select
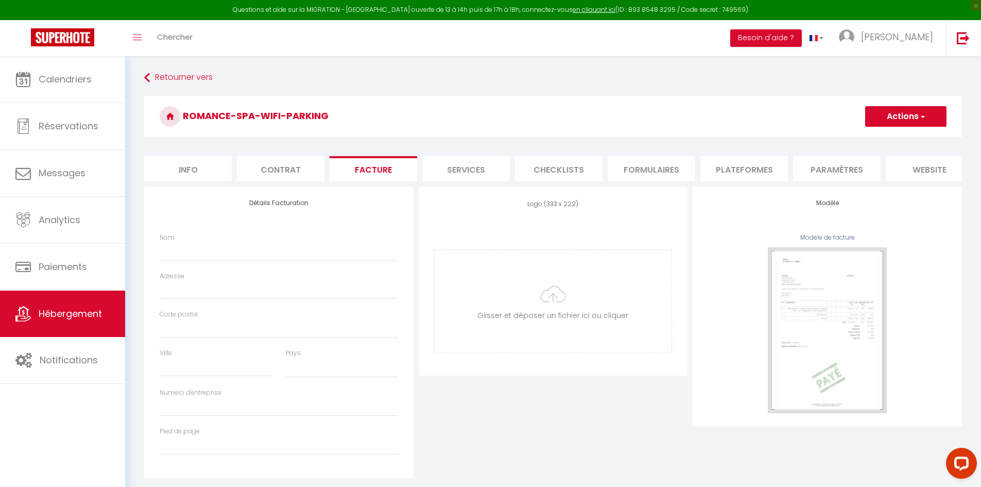
drag, startPoint x: 458, startPoint y: 170, endPoint x: 504, endPoint y: 166, distance: 46.0
click at [458, 169] on li "Services" at bounding box center [466, 168] width 88 height 25
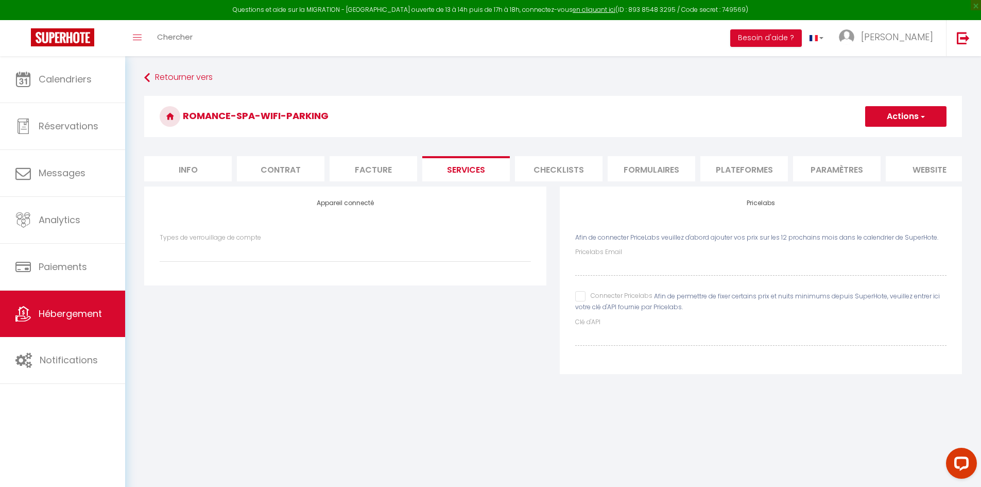
select select
click at [563, 169] on li "Checklists" at bounding box center [559, 168] width 88 height 25
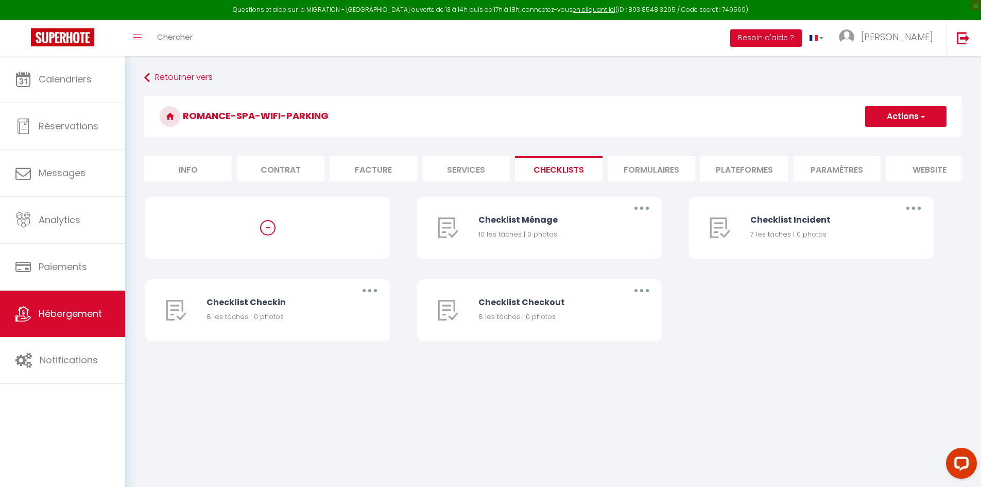
click at [645, 173] on li "Formulaires" at bounding box center [652, 168] width 88 height 25
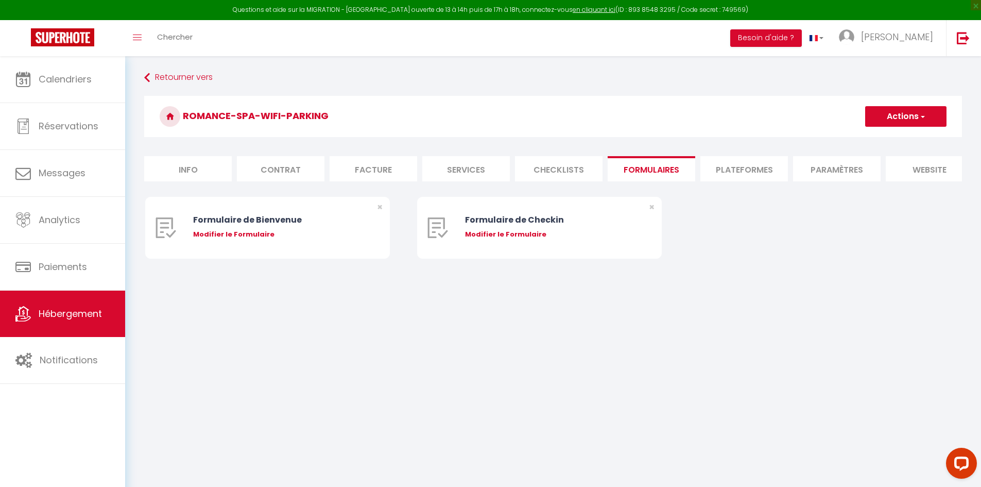
drag, startPoint x: 776, startPoint y: 180, endPoint x: 767, endPoint y: 175, distance: 9.5
click at [775, 180] on li "Plateformes" at bounding box center [744, 168] width 88 height 25
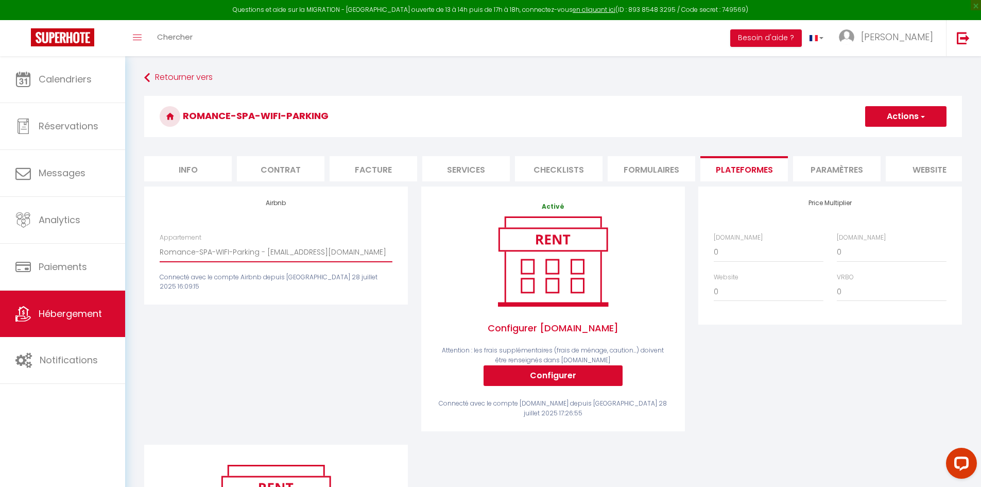
click at [316, 256] on select "Romance-SPA-WIFI-Parking - [EMAIL_ADDRESS][DOMAIN_NAME]" at bounding box center [276, 252] width 233 height 20
drag, startPoint x: 293, startPoint y: 402, endPoint x: 354, endPoint y: 399, distance: 61.4
click at [298, 402] on div "Airbnb Appartement Romance-SPA-WIFI-Parking - [EMAIL_ADDRESS][DOMAIN_NAME] Conn…" at bounding box center [276, 315] width 277 height 258
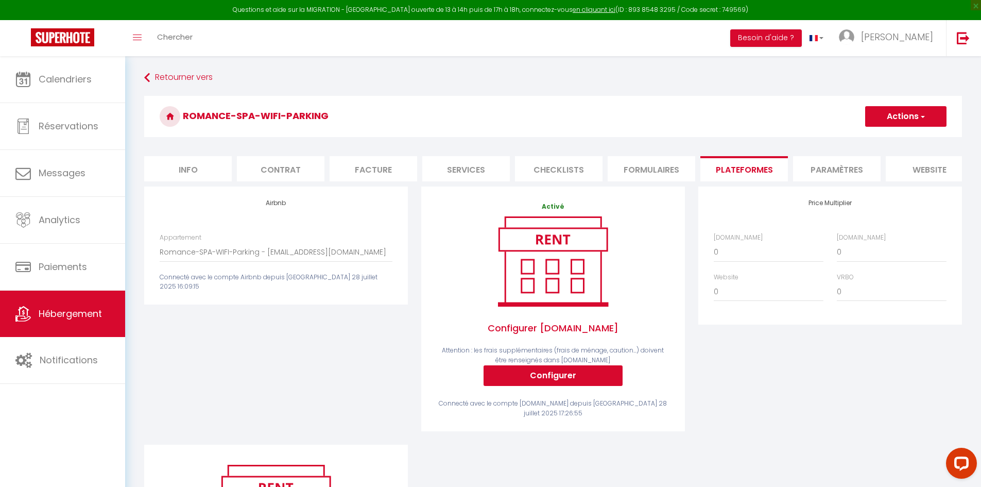
drag, startPoint x: 937, startPoint y: 162, endPoint x: 894, endPoint y: 190, distance: 51.3
click at [933, 166] on li "website" at bounding box center [930, 168] width 88 height 25
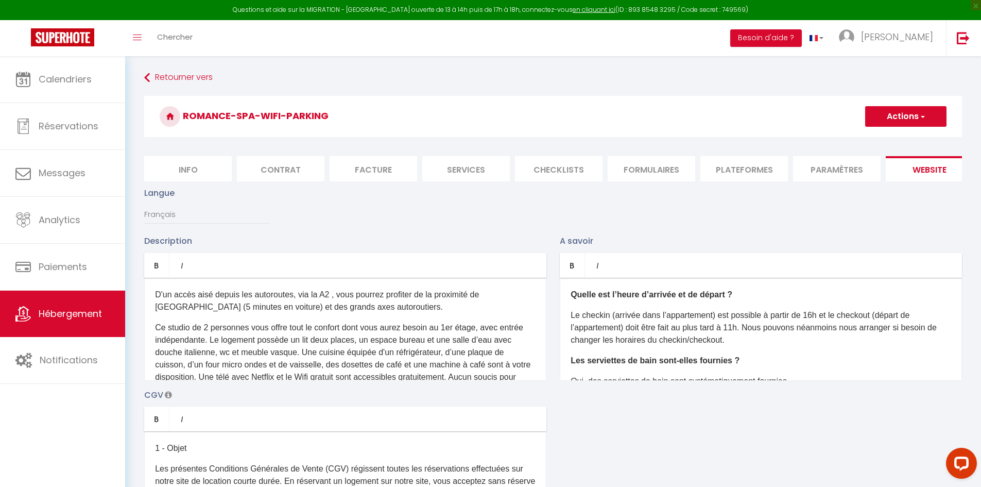
scroll to position [0, 109]
click at [906, 172] on li "Journal" at bounding box center [913, 168] width 88 height 25
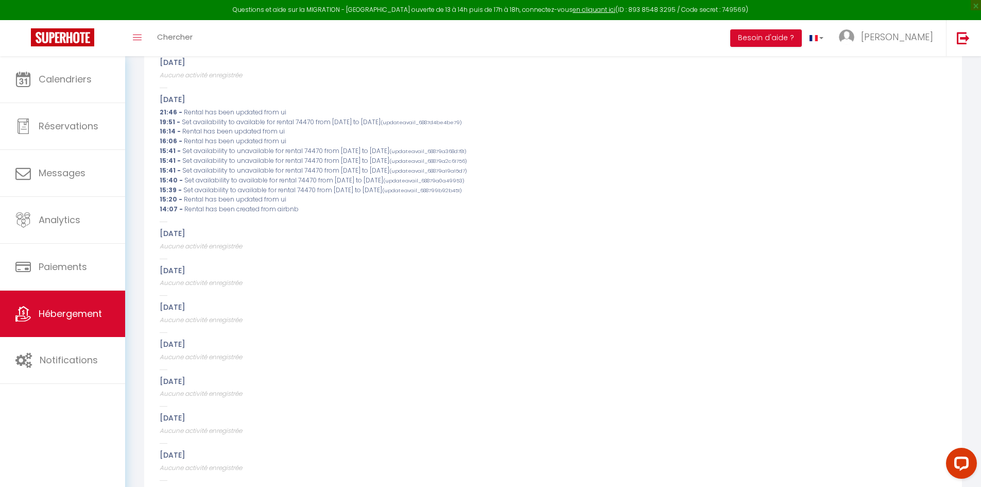
scroll to position [567, 0]
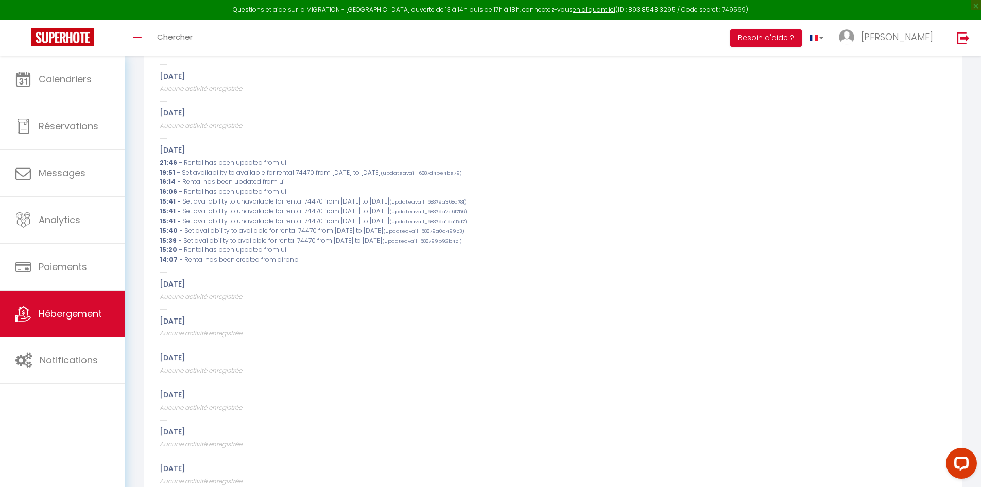
click at [305, 177] on span "Set availability to available for rental 74470 from [DATE] to [DATE] (updateava…" at bounding box center [322, 172] width 280 height 9
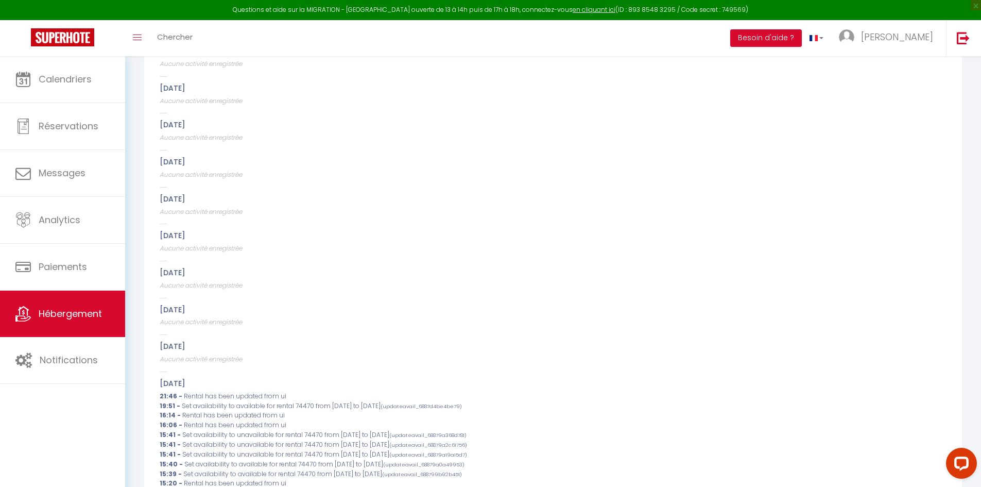
scroll to position [0, 0]
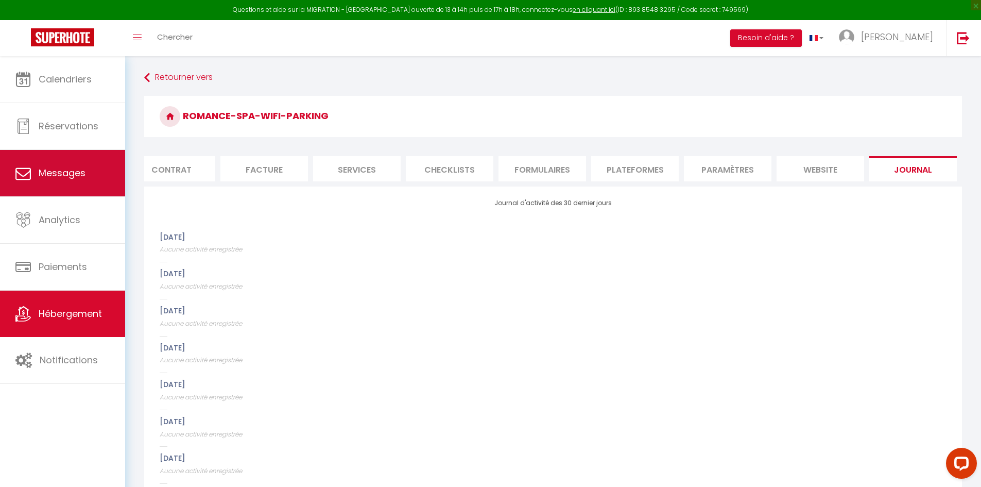
drag, startPoint x: 276, startPoint y: 181, endPoint x: 69, endPoint y: 184, distance: 207.1
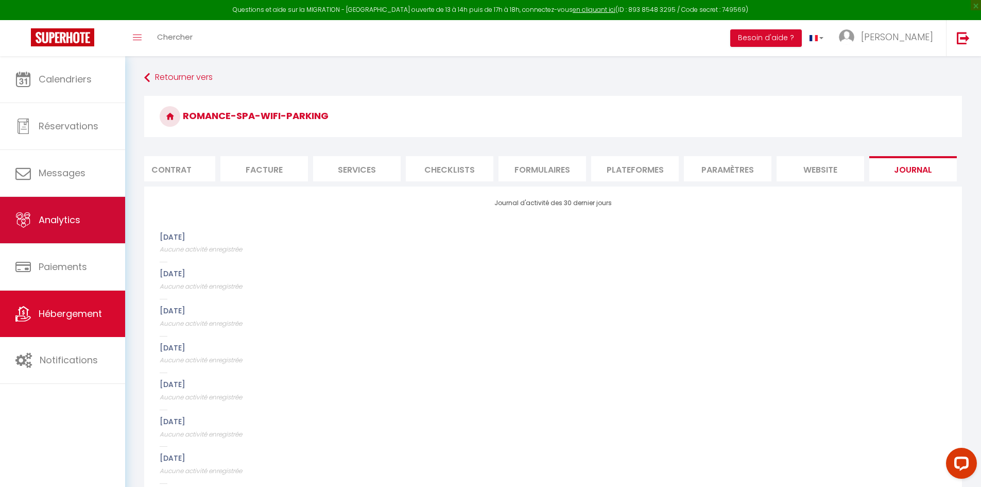
scroll to position [0, 89]
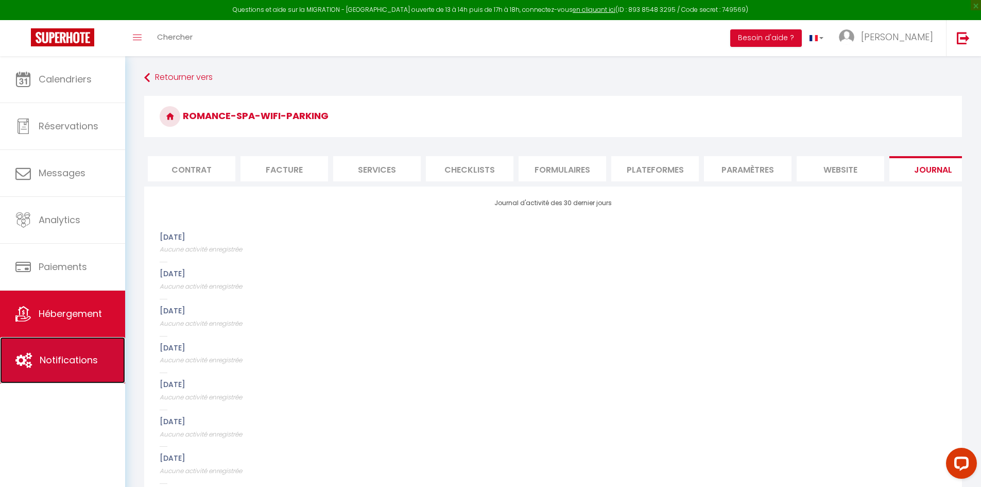
click at [63, 377] on link "Notifications" at bounding box center [62, 360] width 125 height 46
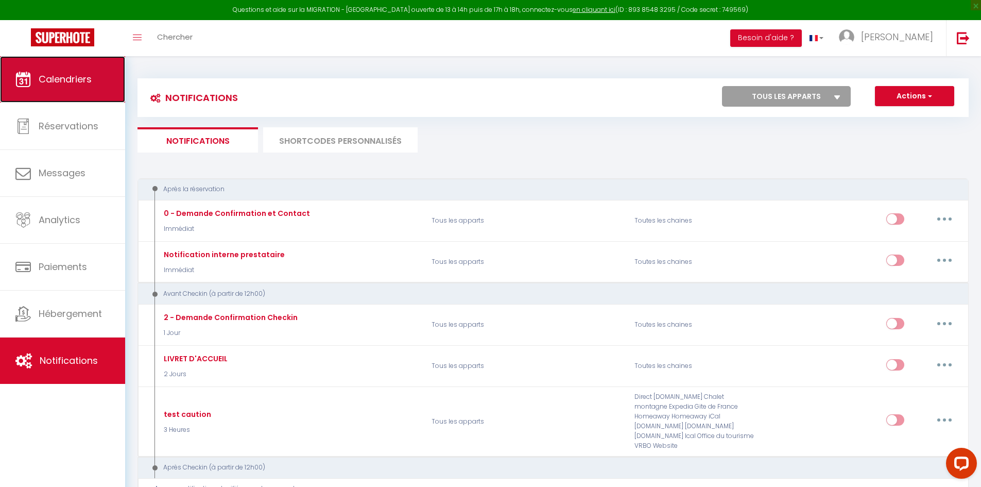
click at [59, 84] on span "Calendriers" at bounding box center [65, 79] width 53 height 13
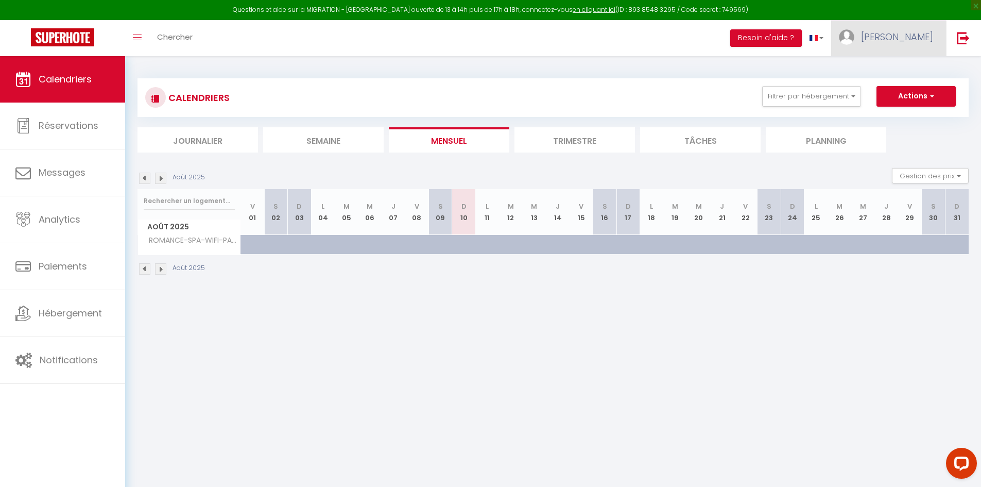
click at [896, 21] on link "[PERSON_NAME]" at bounding box center [888, 38] width 115 height 36
click at [890, 73] on link "Paramètres" at bounding box center [905, 72] width 76 height 18
select select "fr"
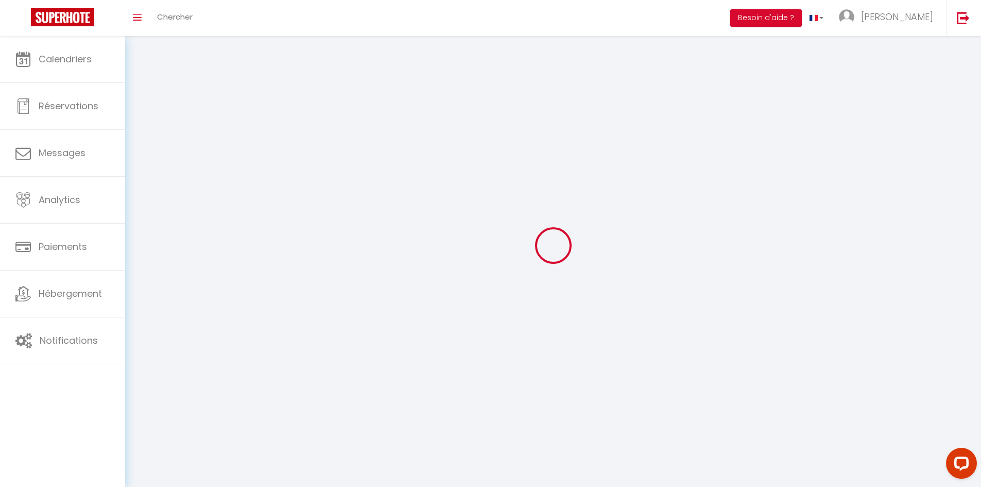
select select
type input "[PERSON_NAME]"
type input "Coulanjon"
type input "0662207523"
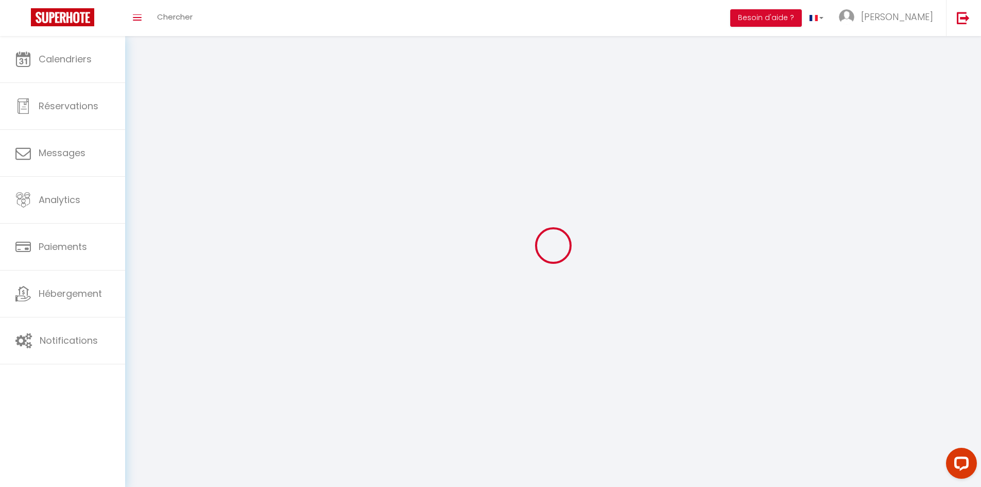
type input "[STREET_ADDRESS], [GEOGRAPHIC_DATA]"
type input "03250"
type input "lavoine"
type input "ioiqofu2TWIPgRMpb4UiY5MRj"
type input "ZXA2SAaSsKOh1v1KcX0H39SJ6"
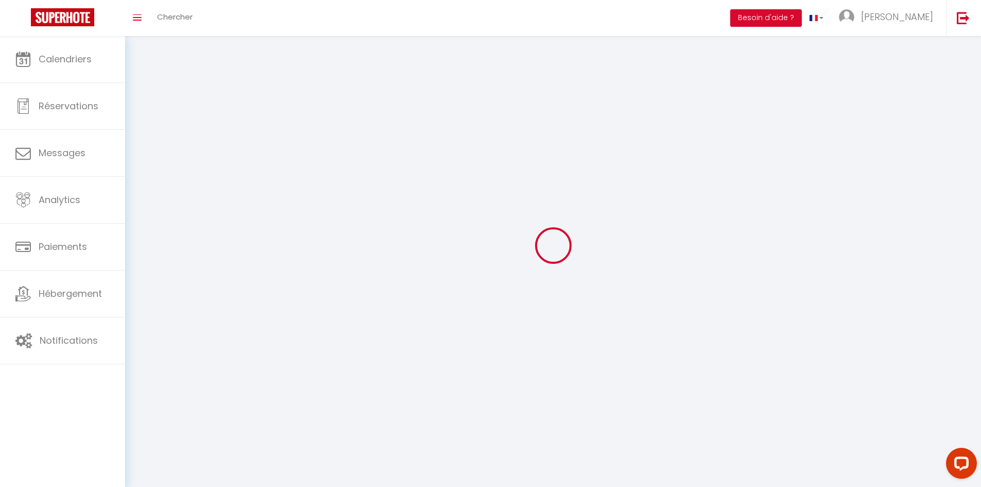
type input "ioiqofu2TWIPgRMpb4UiY5MRj"
type input "ZXA2SAaSsKOh1v1KcX0H39SJ6"
type input "[URL][DOMAIN_NAME]"
select select "28"
select select "fr"
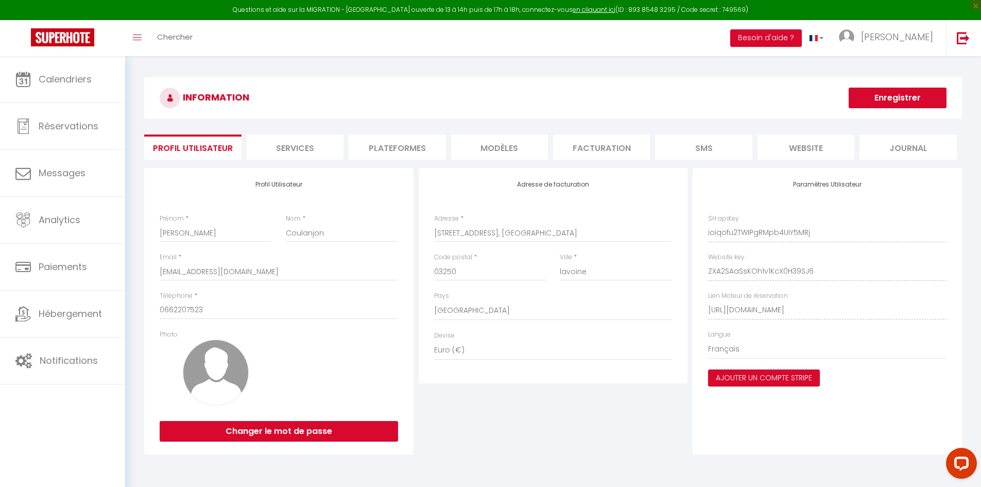
click at [310, 148] on li "Services" at bounding box center [295, 146] width 97 height 25
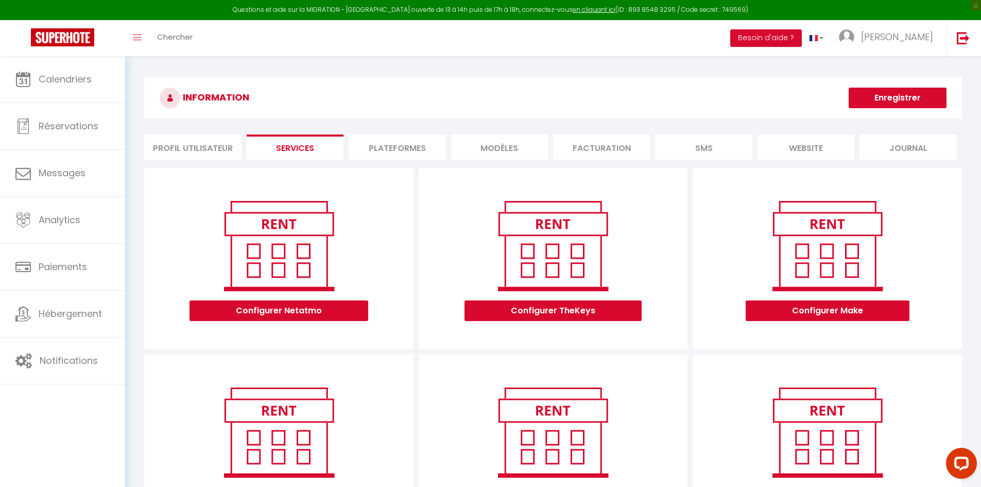
click at [401, 151] on li "Plateformes" at bounding box center [397, 146] width 97 height 25
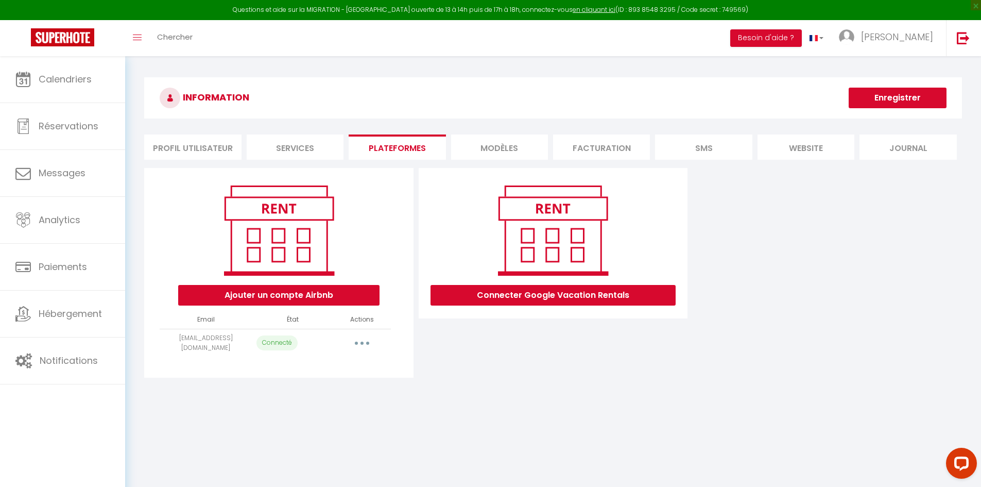
click at [356, 339] on button "button" at bounding box center [362, 343] width 29 height 16
click at [353, 362] on link "Importer les appartements" at bounding box center [317, 366] width 114 height 18
select select "74470"
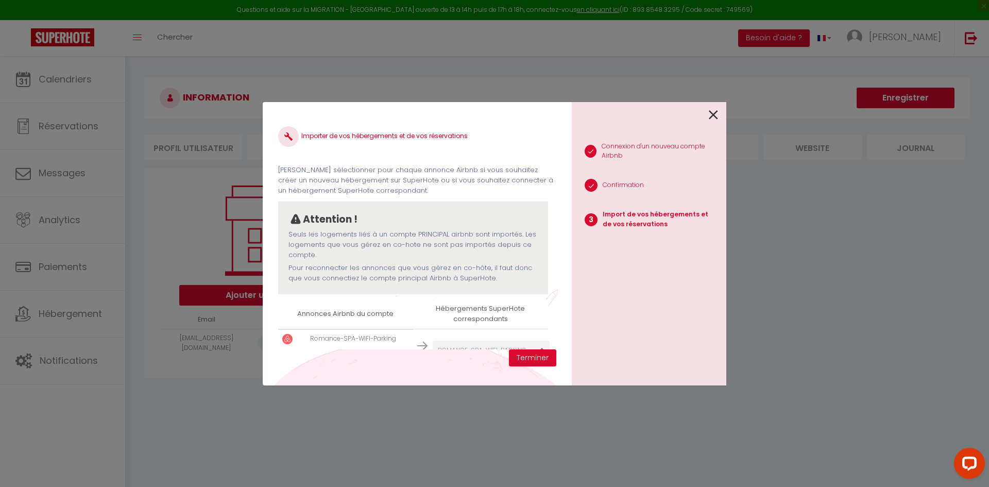
drag, startPoint x: 360, startPoint y: 347, endPoint x: 373, endPoint y: 326, distance: 25.3
click at [367, 355] on div "Importer de vos hébergements et de vos réservations [PERSON_NAME] sélectionner …" at bounding box center [417, 243] width 309 height 283
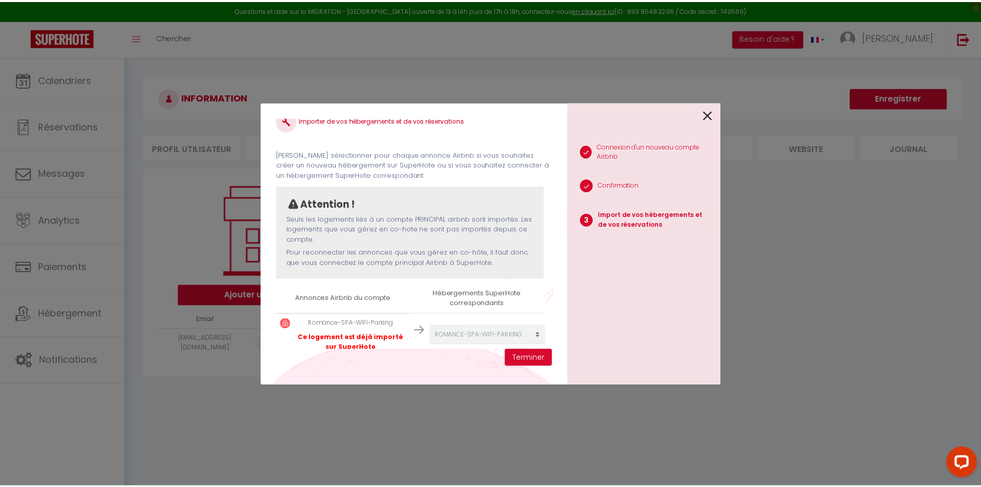
scroll to position [30, 0]
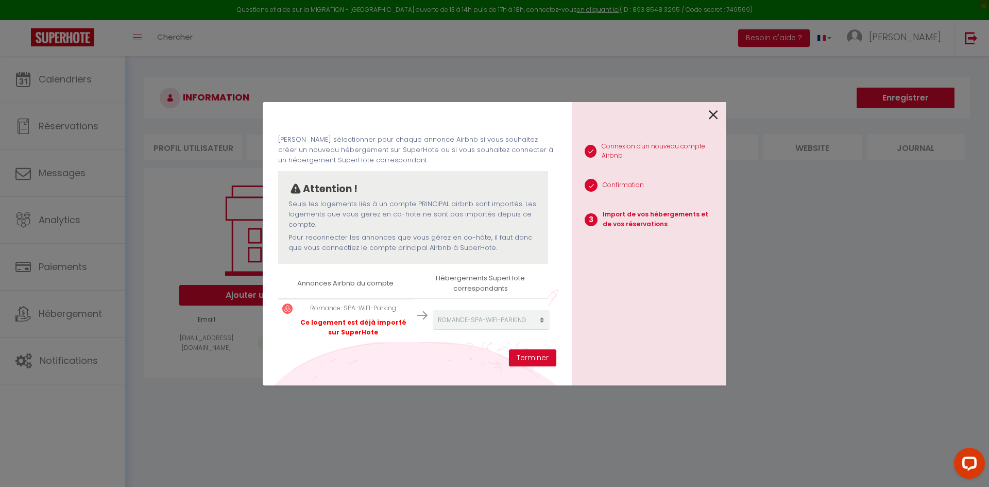
click at [348, 306] on p "Romance-SPA-WIFI-Parking" at bounding box center [353, 308] width 111 height 10
click at [712, 123] on icon at bounding box center [713, 114] width 9 height 15
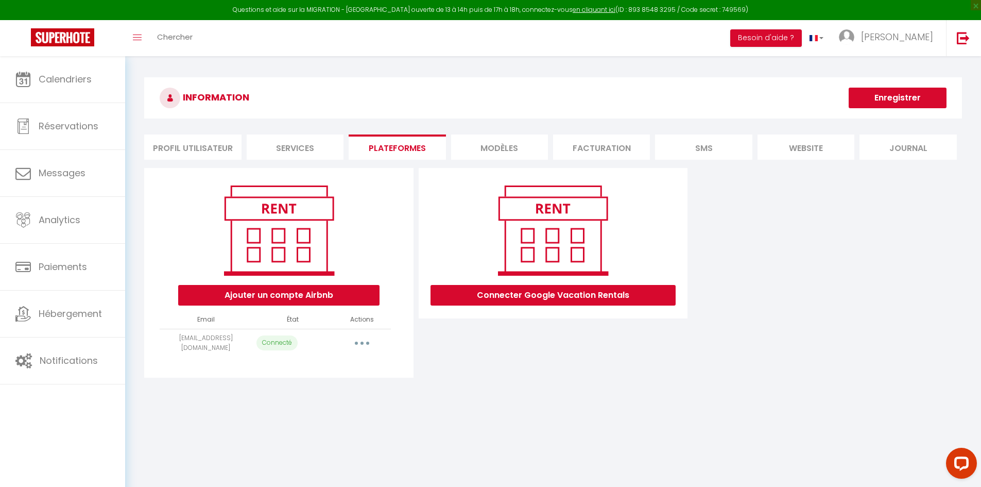
click at [515, 159] on li "MODÈLES" at bounding box center [499, 146] width 97 height 25
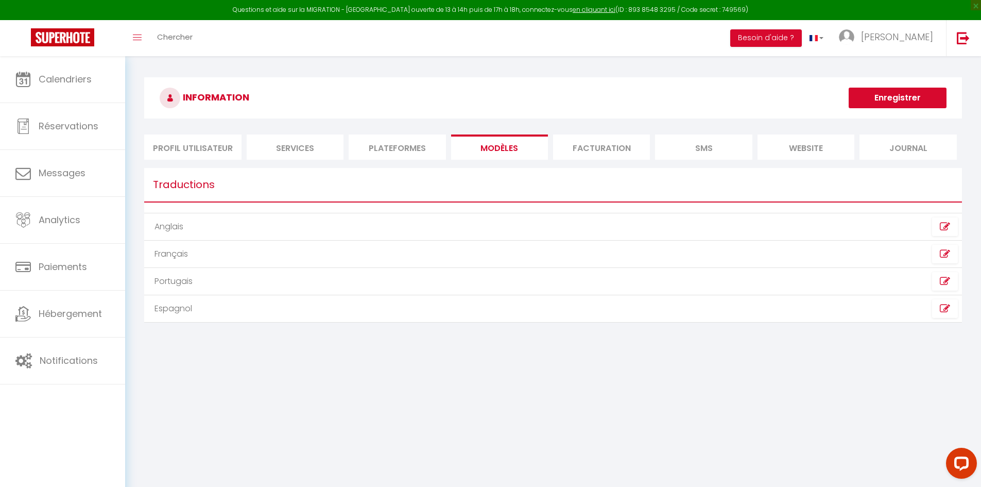
click at [516, 153] on li "MODÈLES" at bounding box center [499, 146] width 97 height 25
click at [604, 139] on li "Facturation" at bounding box center [601, 146] width 97 height 25
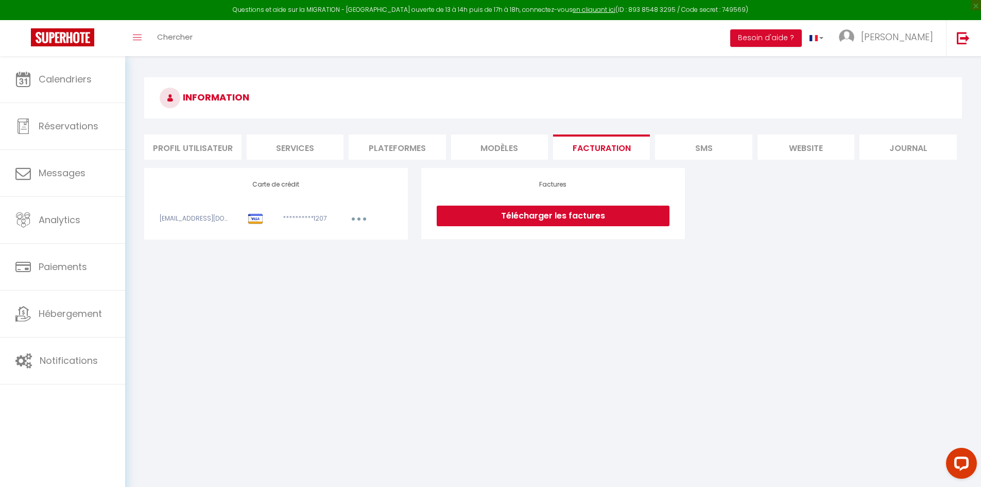
click at [679, 135] on li "SMS" at bounding box center [703, 146] width 97 height 25
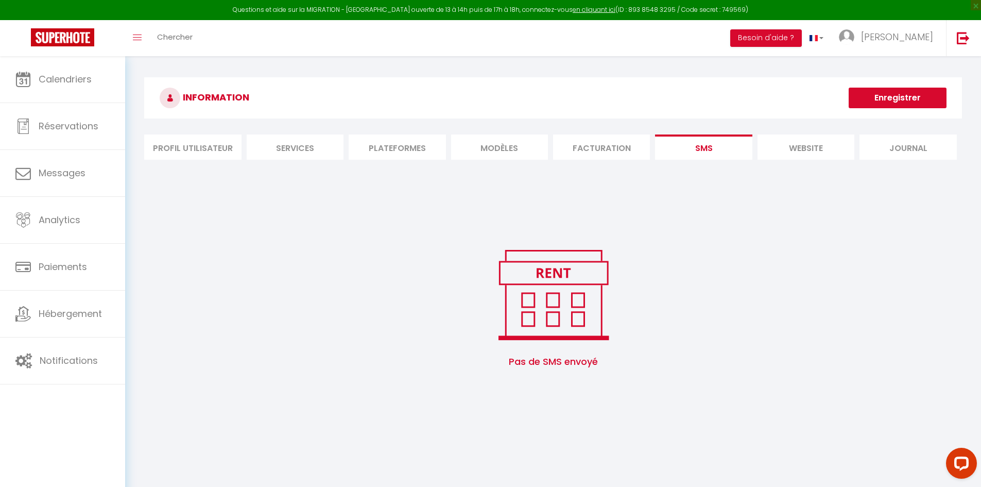
click at [771, 150] on li "website" at bounding box center [806, 146] width 97 height 25
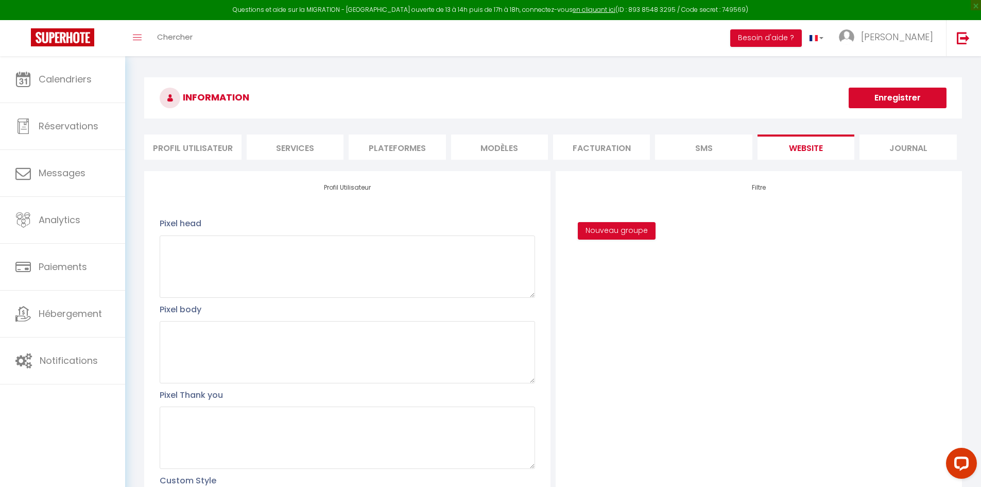
click at [891, 152] on li "Journal" at bounding box center [908, 146] width 97 height 25
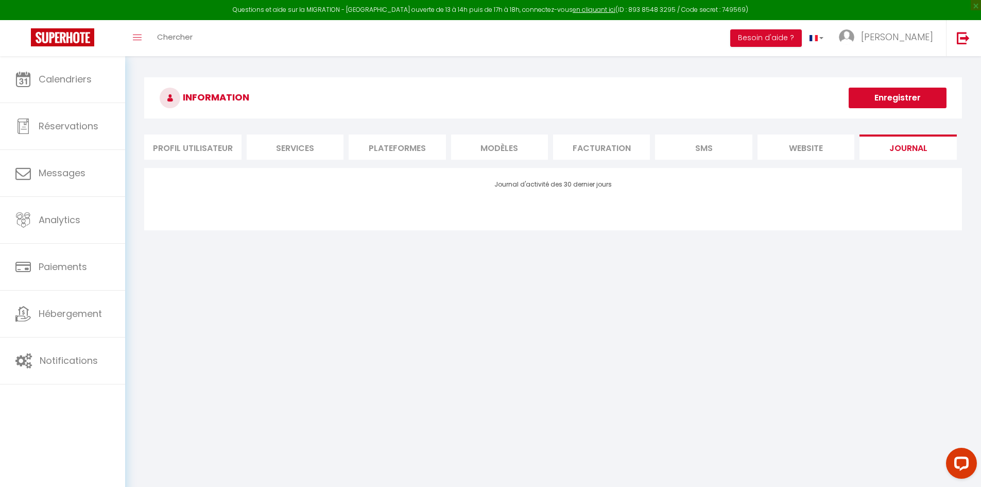
click at [788, 146] on li "website" at bounding box center [806, 146] width 97 height 25
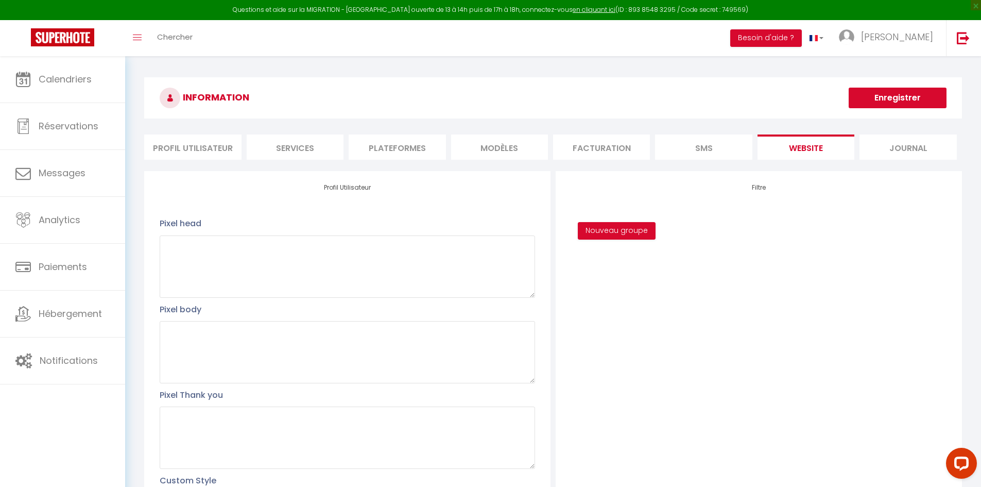
click at [907, 157] on li "Journal" at bounding box center [908, 146] width 97 height 25
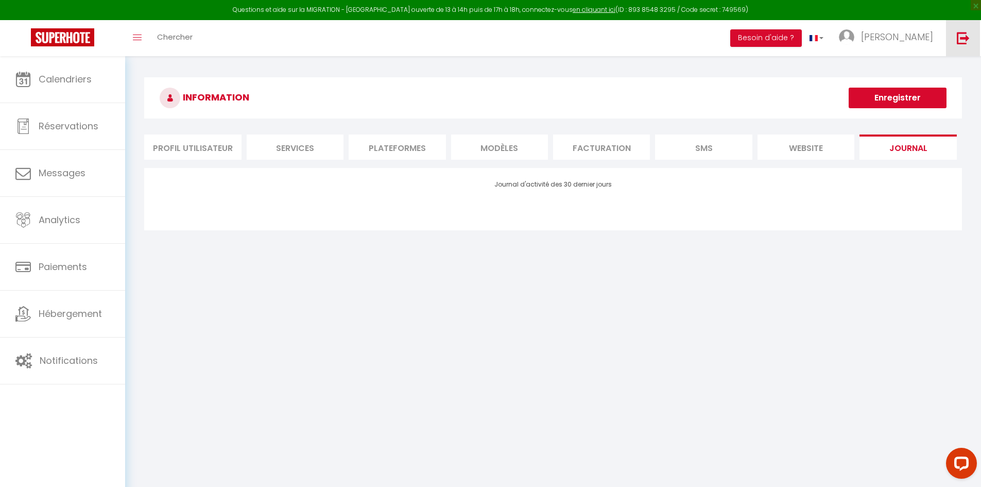
click at [966, 38] on img at bounding box center [963, 37] width 13 height 13
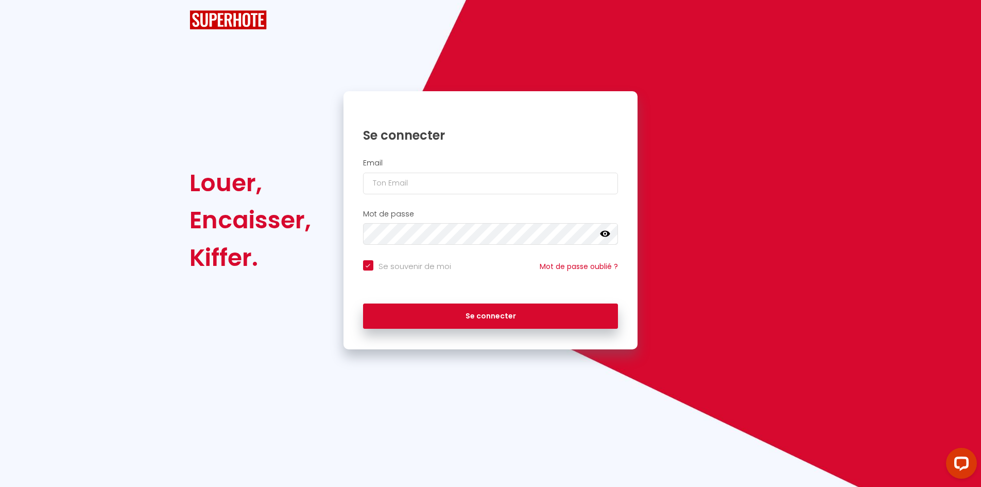
checkbox input "true"
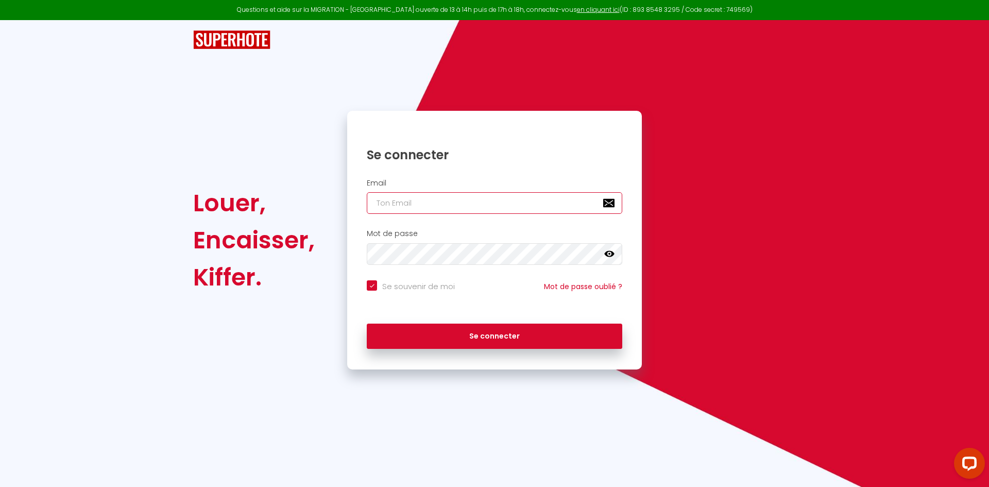
type input "[EMAIL_ADDRESS][DOMAIN_NAME]"
checkbox input "true"
click at [409, 200] on input "[EMAIL_ADDRESS][DOMAIN_NAME]" at bounding box center [494, 203] width 255 height 22
paste input "e.michallon@me"
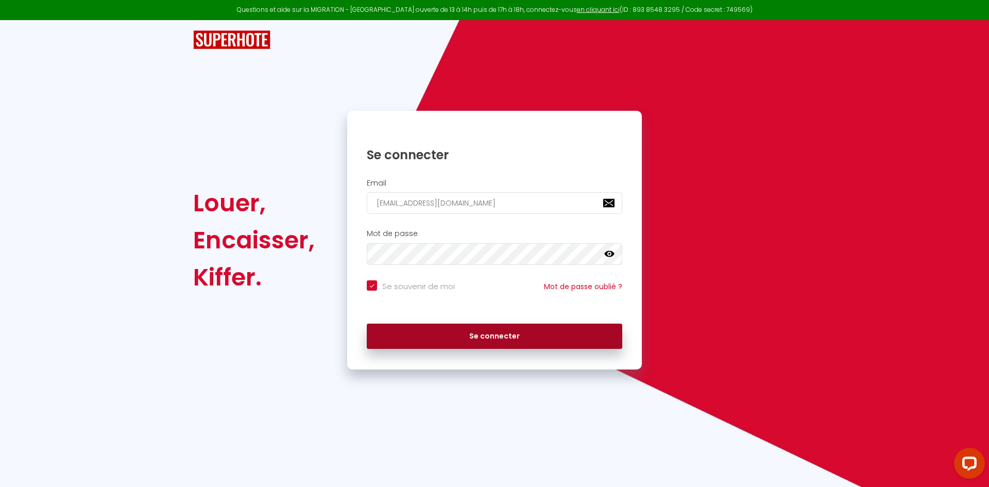
click at [450, 330] on button "Se connecter" at bounding box center [494, 336] width 255 height 26
